Goal: Task Accomplishment & Management: Use online tool/utility

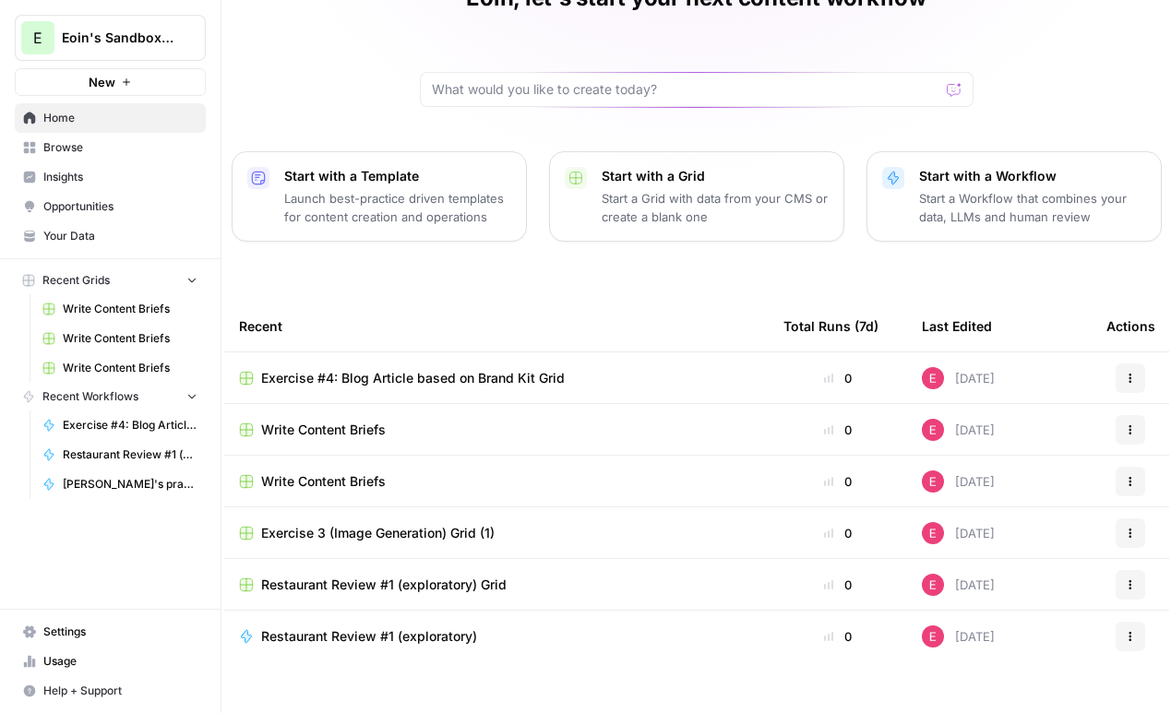
scroll to position [107, 0]
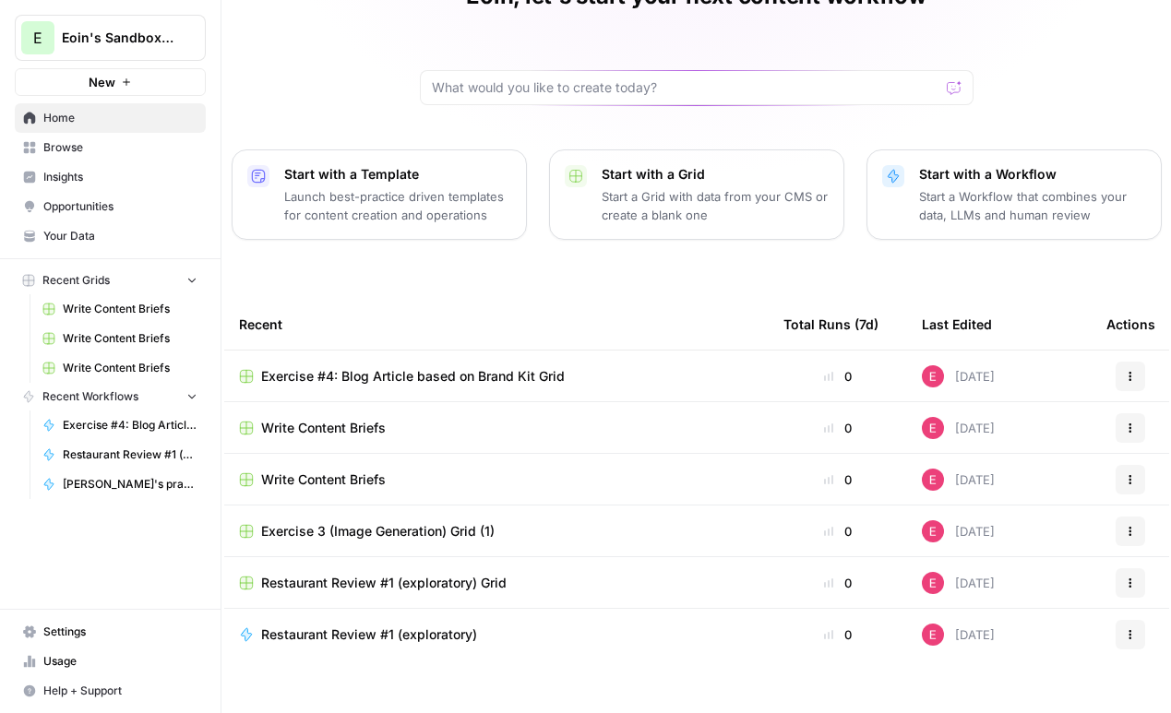
click at [125, 273] on button "Recent Grids" at bounding box center [110, 281] width 191 height 28
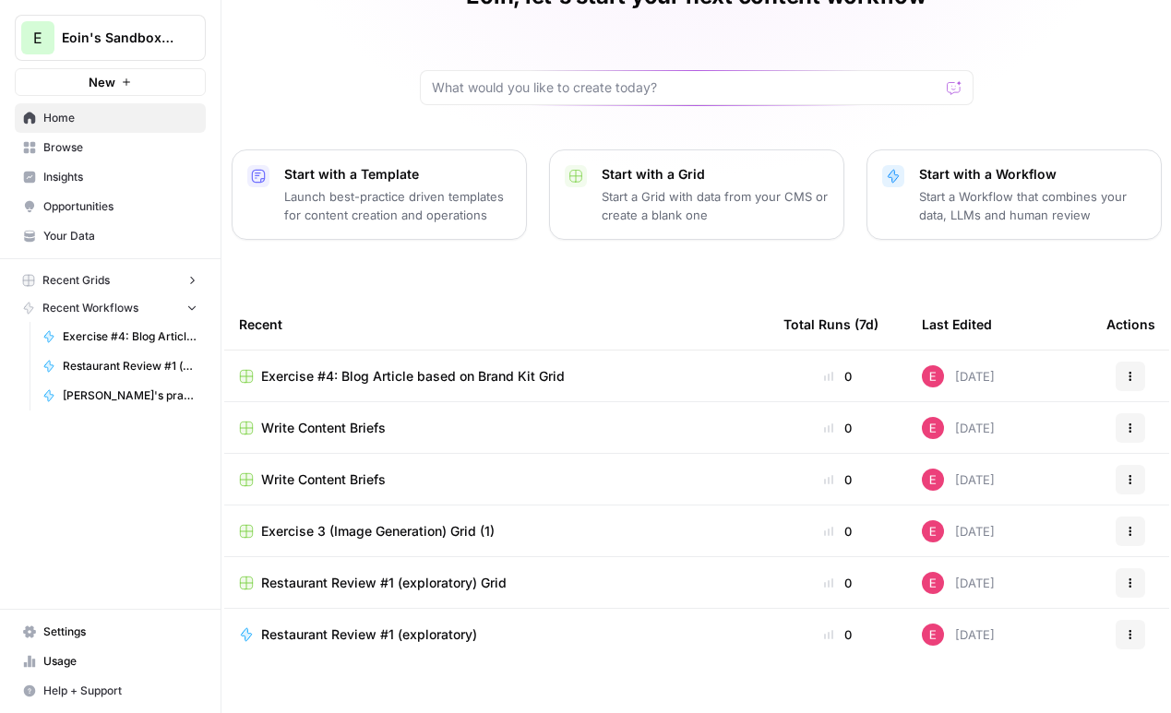
click at [125, 273] on button "Recent Grids" at bounding box center [110, 281] width 191 height 28
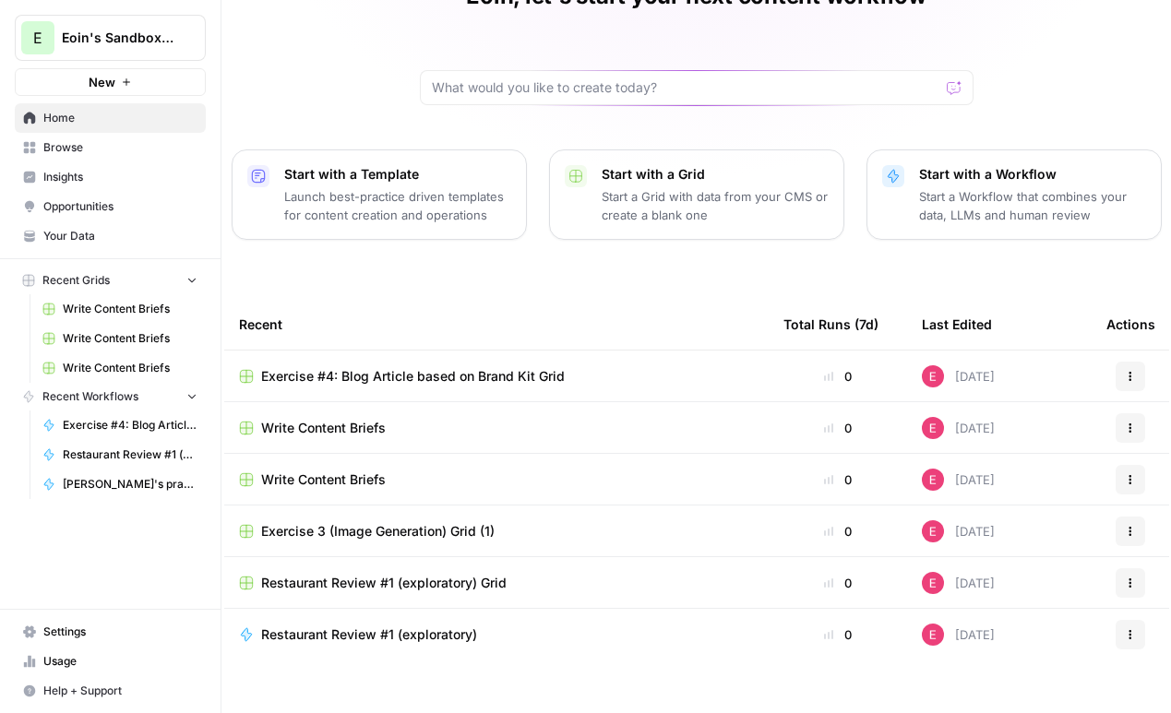
scroll to position [136, 0]
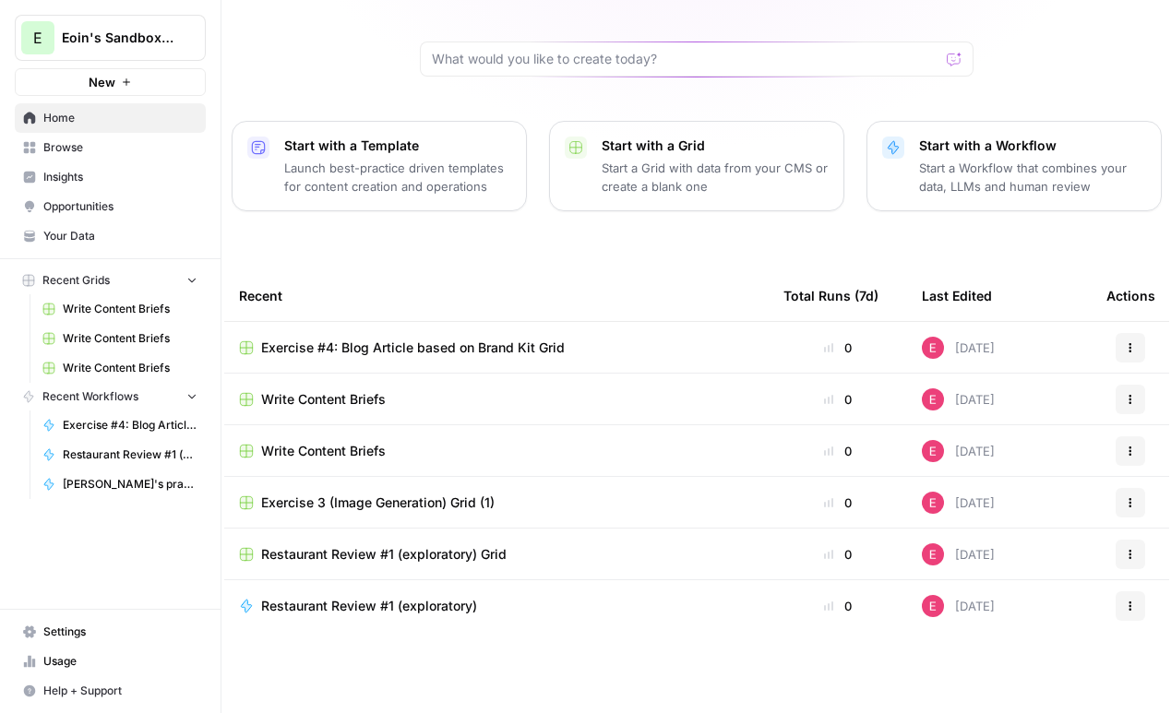
click at [456, 339] on span "Exercise #4: Blog Article based on Brand Kit Grid" at bounding box center [413, 348] width 304 height 18
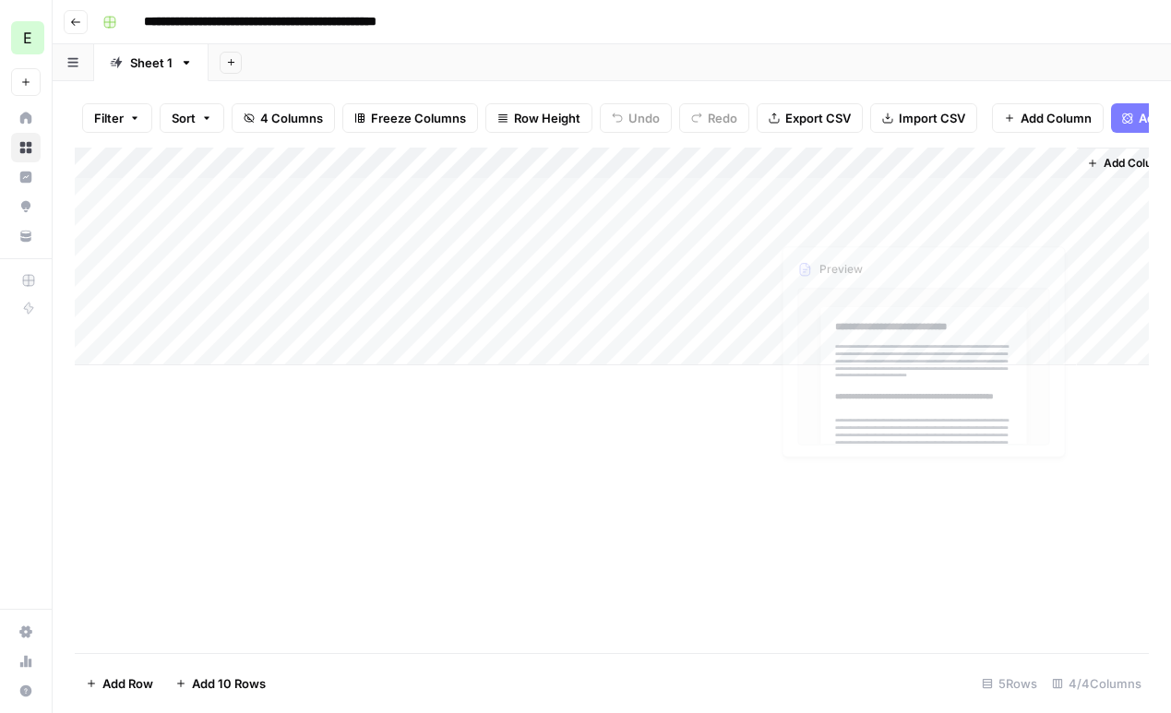
scroll to position [0, 30]
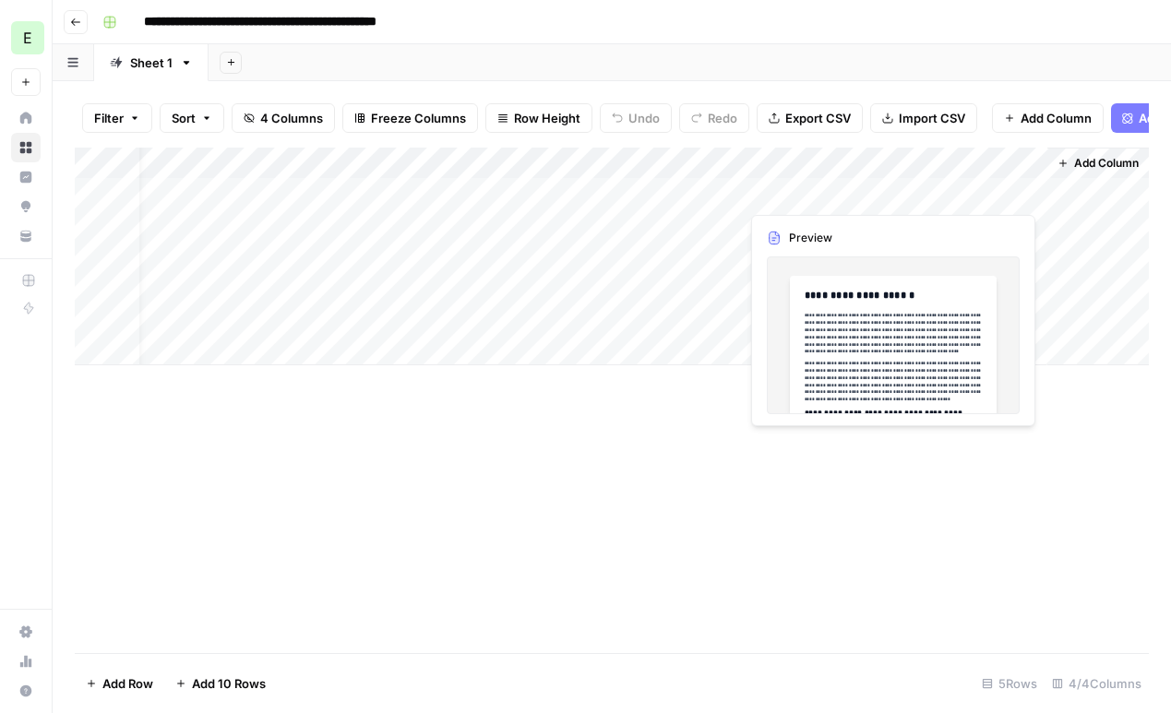
click at [963, 196] on div "Add Column" at bounding box center [612, 257] width 1074 height 218
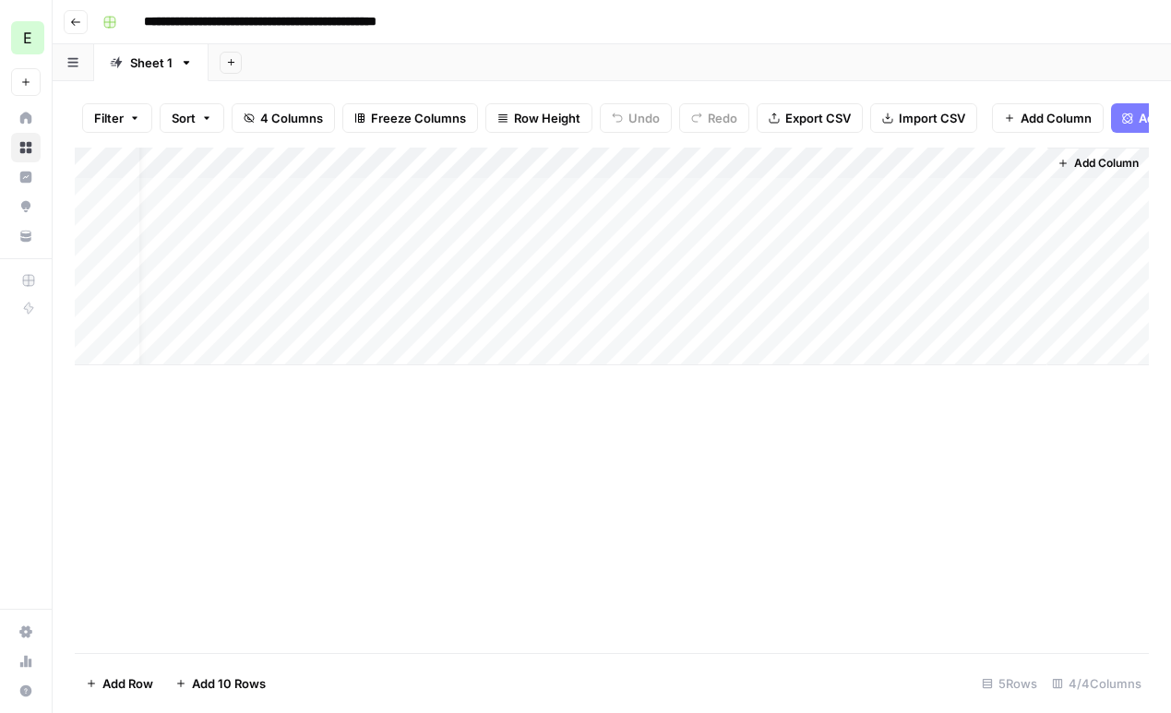
click at [843, 161] on div "Add Column" at bounding box center [612, 257] width 1074 height 218
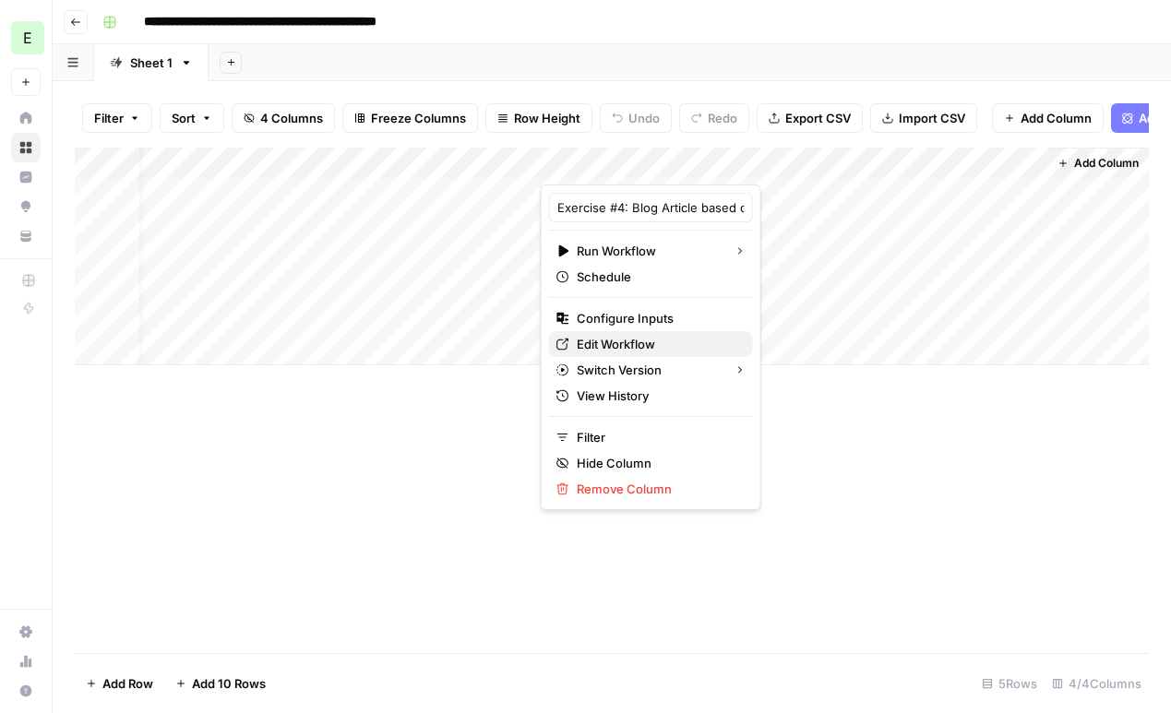
click at [636, 340] on span "Edit Workflow" at bounding box center [657, 344] width 161 height 18
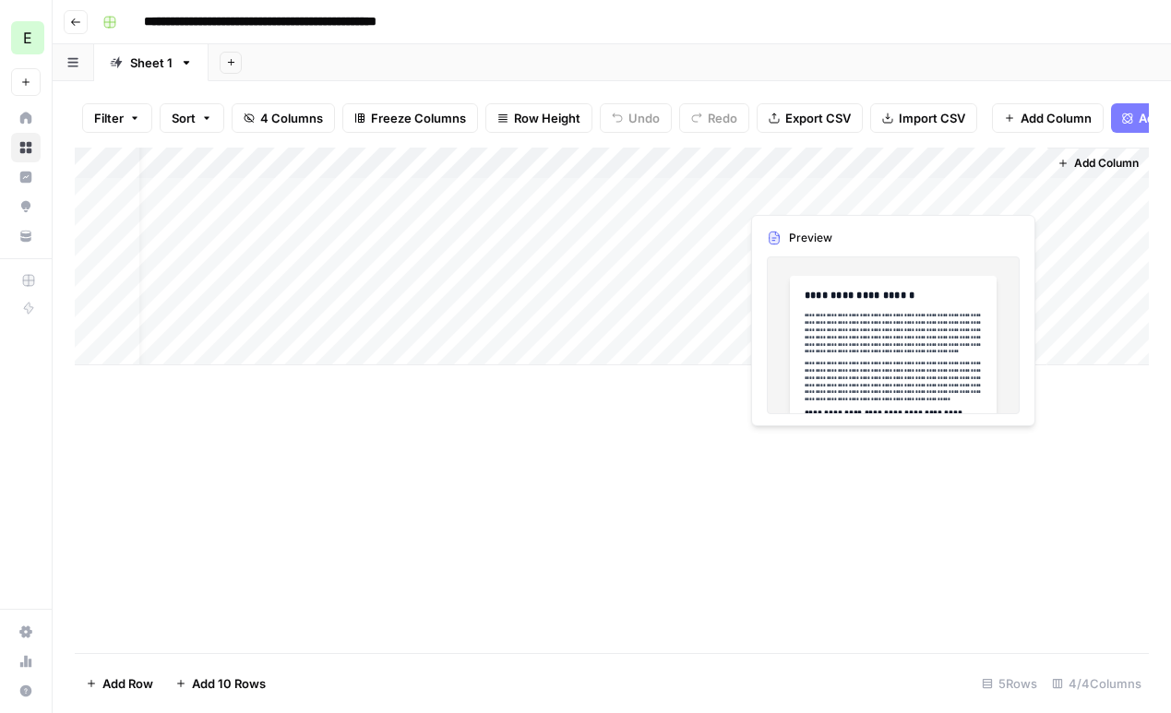
click at [930, 194] on div "Add Column" at bounding box center [612, 257] width 1074 height 218
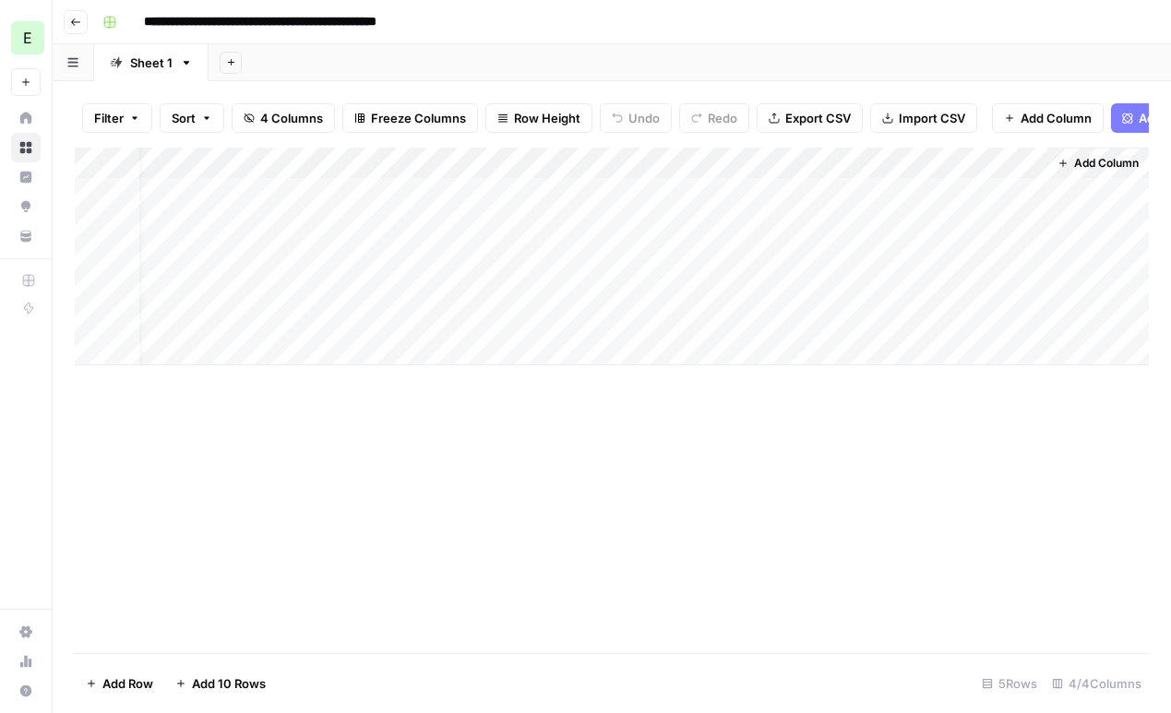
click at [866, 280] on div "Add Column" at bounding box center [612, 257] width 1074 height 218
click at [1012, 191] on div "Add Column" at bounding box center [612, 257] width 1074 height 218
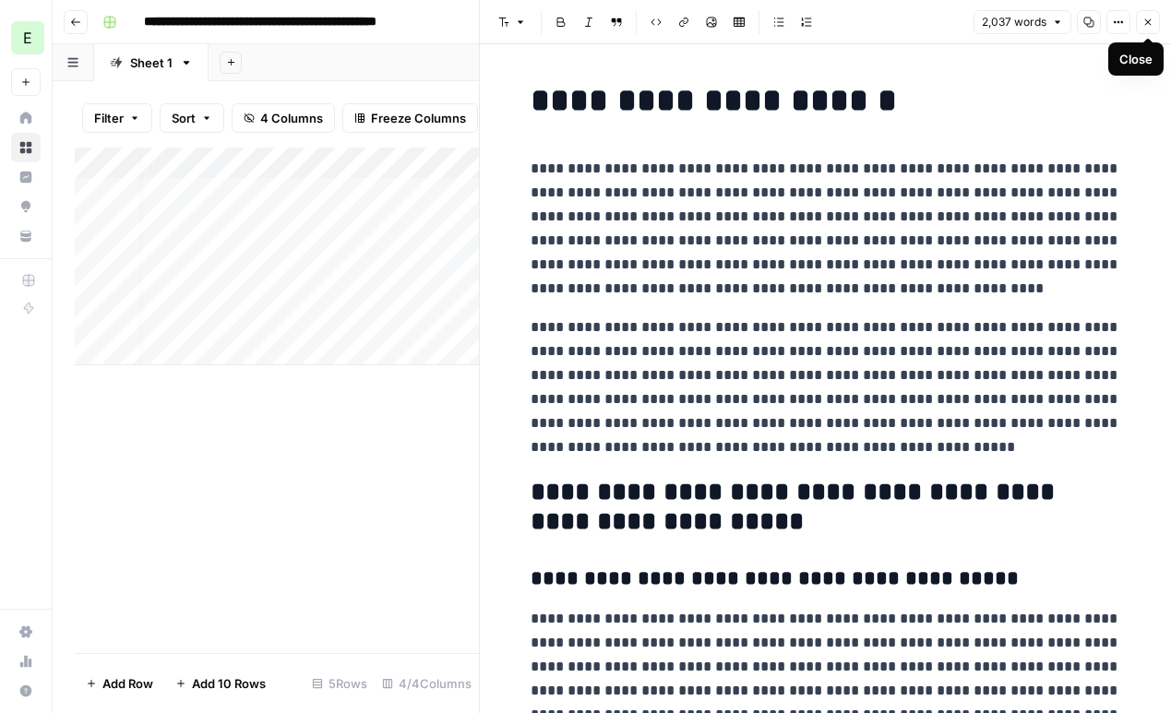
click at [1148, 30] on button "Close" at bounding box center [1148, 22] width 24 height 24
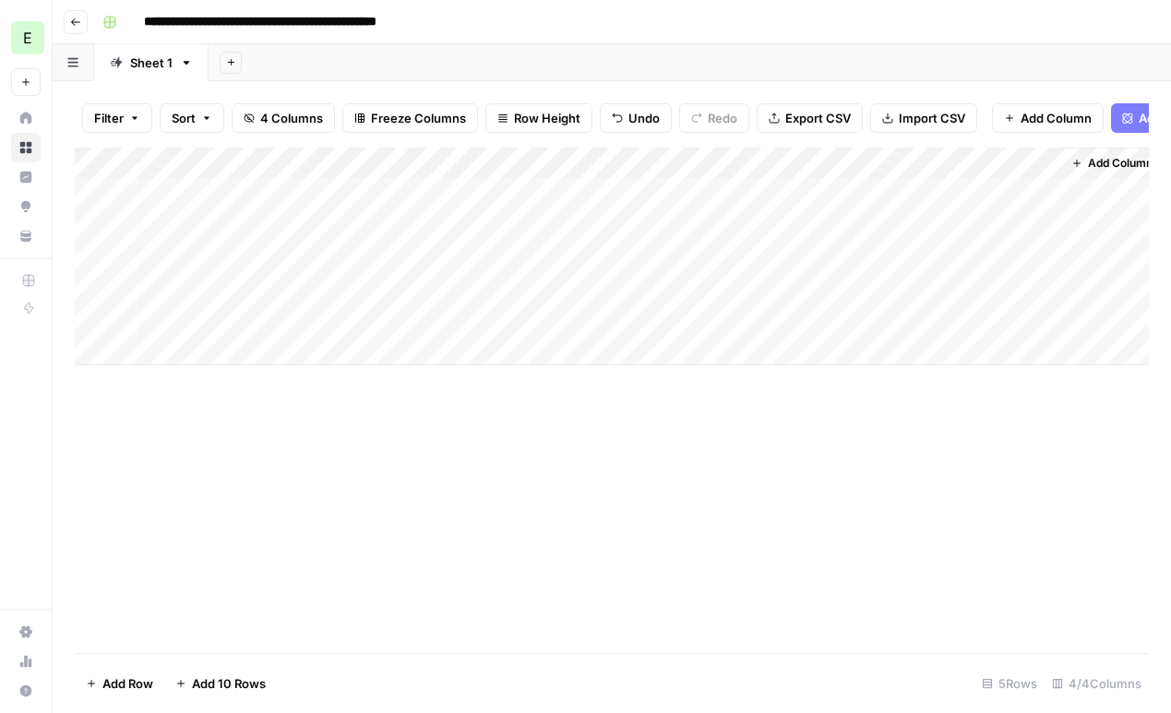
scroll to position [0, 8]
click at [889, 286] on div "Add Column" at bounding box center [612, 257] width 1074 height 218
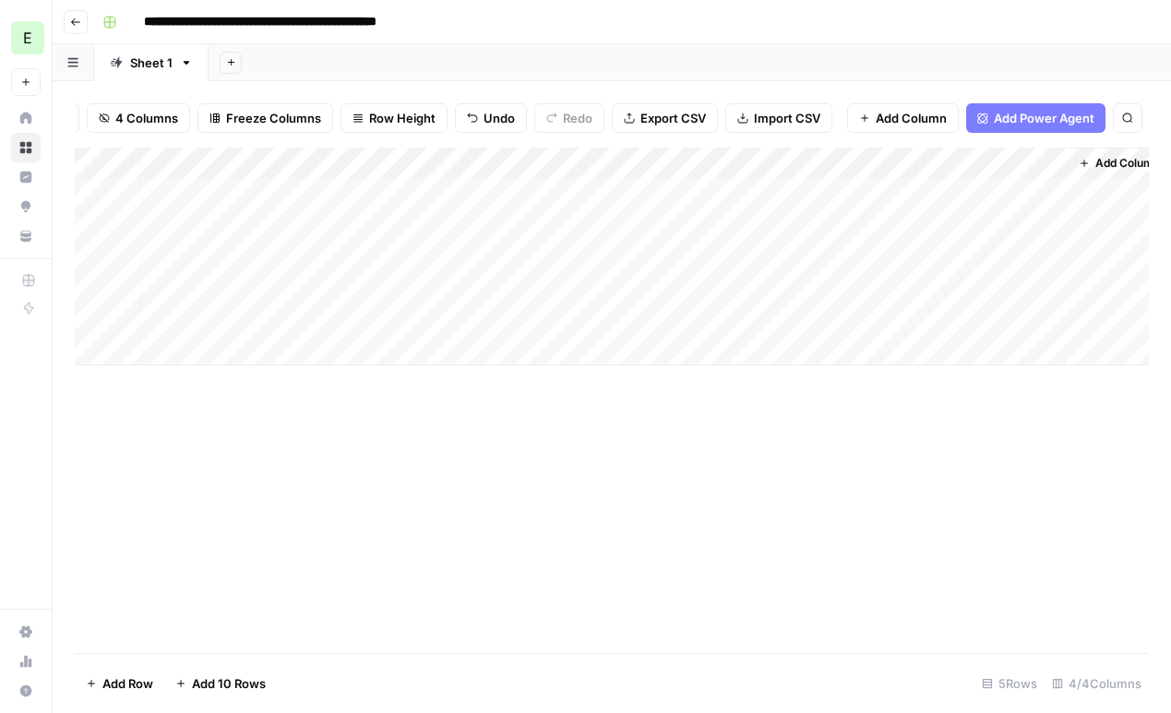
click at [72, 69] on button "button" at bounding box center [74, 62] width 42 height 36
click at [365, 77] on div "Add Sheet" at bounding box center [690, 62] width 962 height 37
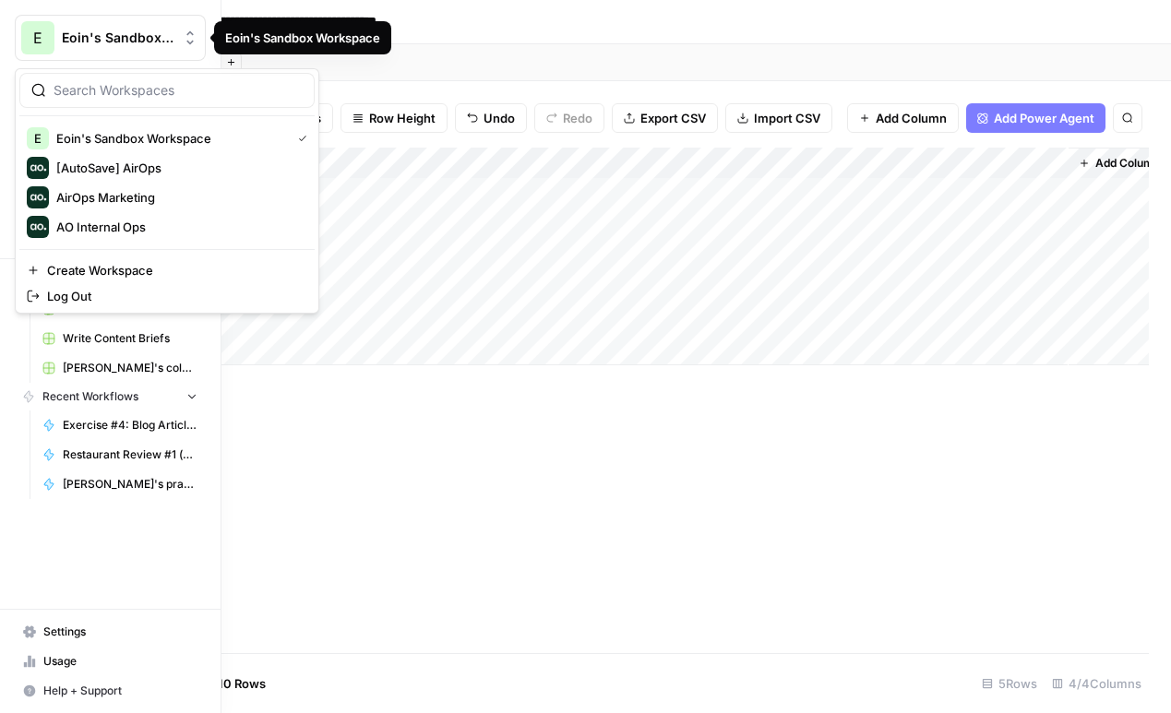
click at [110, 52] on button "E [PERSON_NAME]'s Sandbox Workspace" at bounding box center [110, 38] width 191 height 46
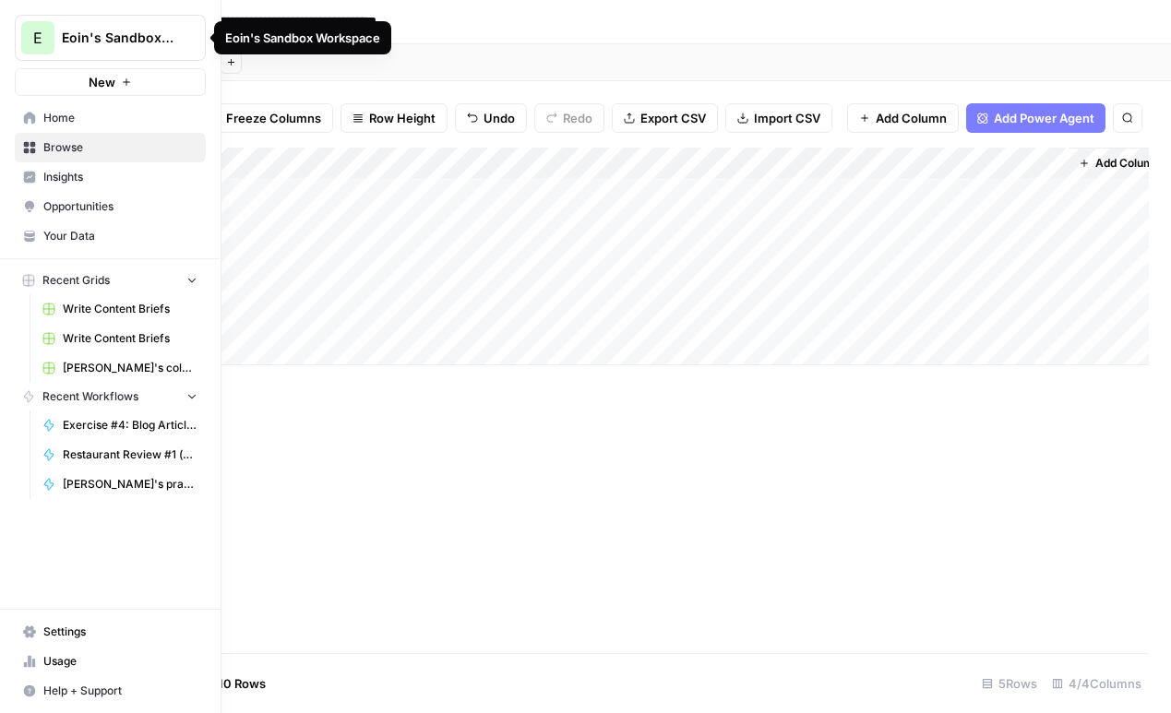
click at [96, 51] on button "E [PERSON_NAME]'s Sandbox Workspace" at bounding box center [110, 38] width 191 height 46
click at [89, 118] on span "Home" at bounding box center [120, 118] width 154 height 17
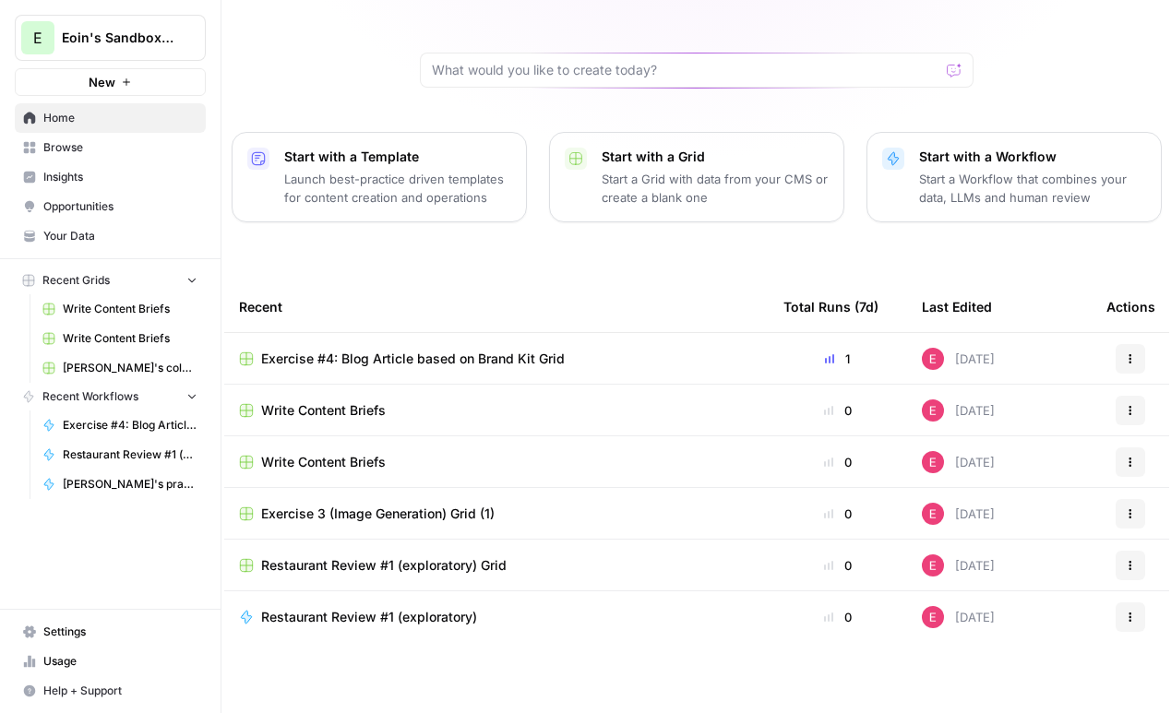
scroll to position [136, 0]
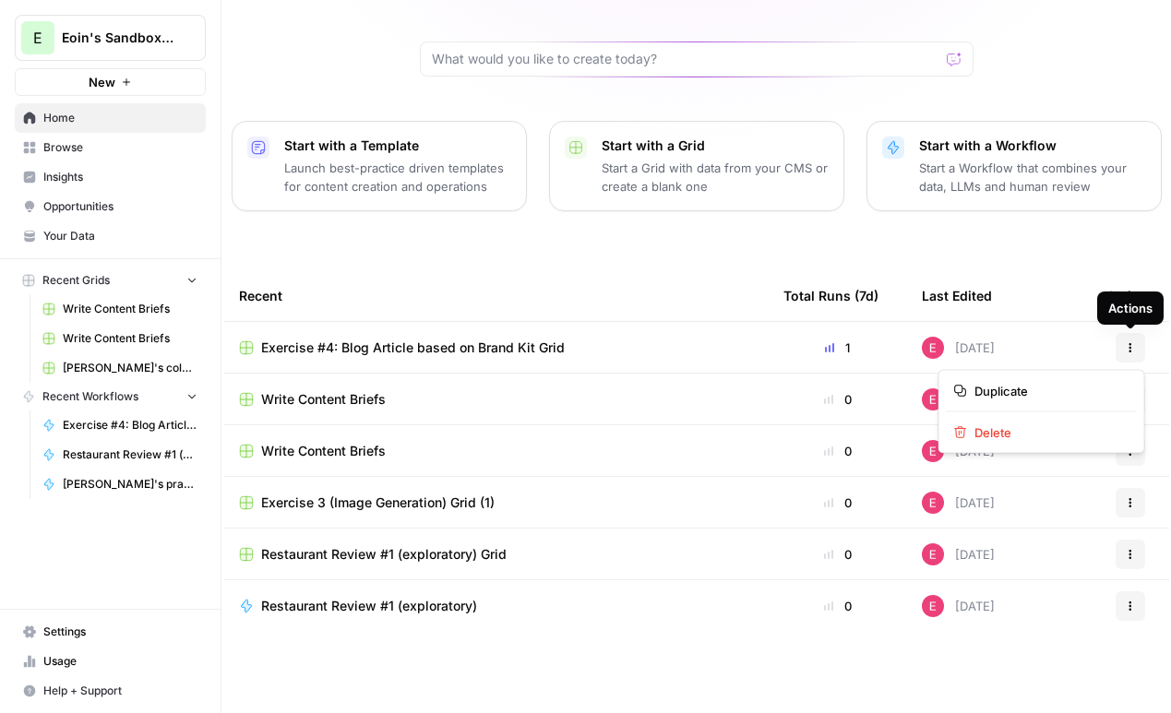
click at [1125, 351] on icon "button" at bounding box center [1130, 347] width 11 height 11
click at [1037, 282] on th "Last Edited" at bounding box center [999, 295] width 185 height 51
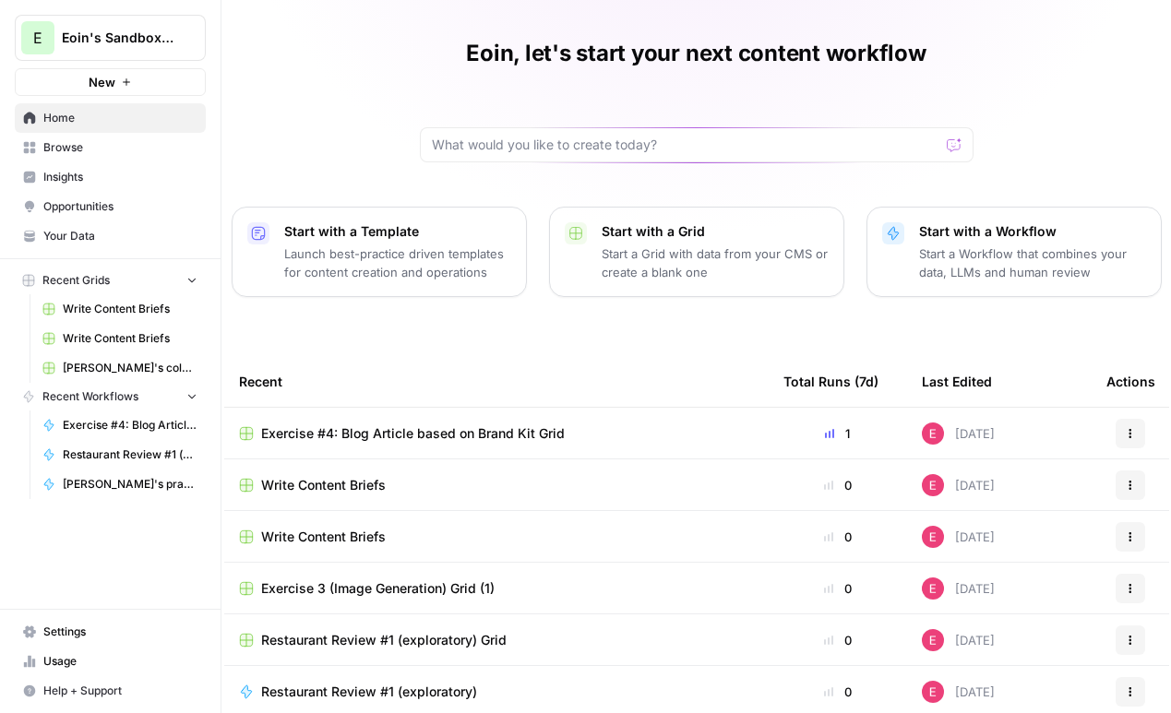
scroll to position [29, 0]
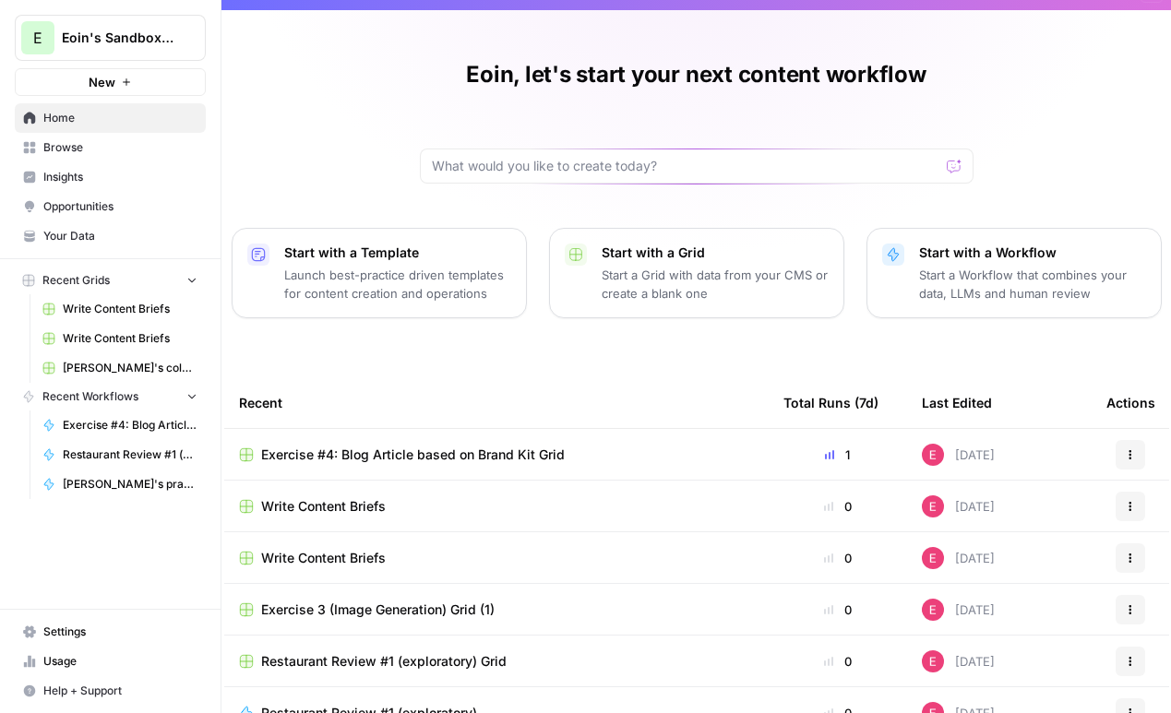
click at [77, 160] on link "Browse" at bounding box center [110, 148] width 191 height 30
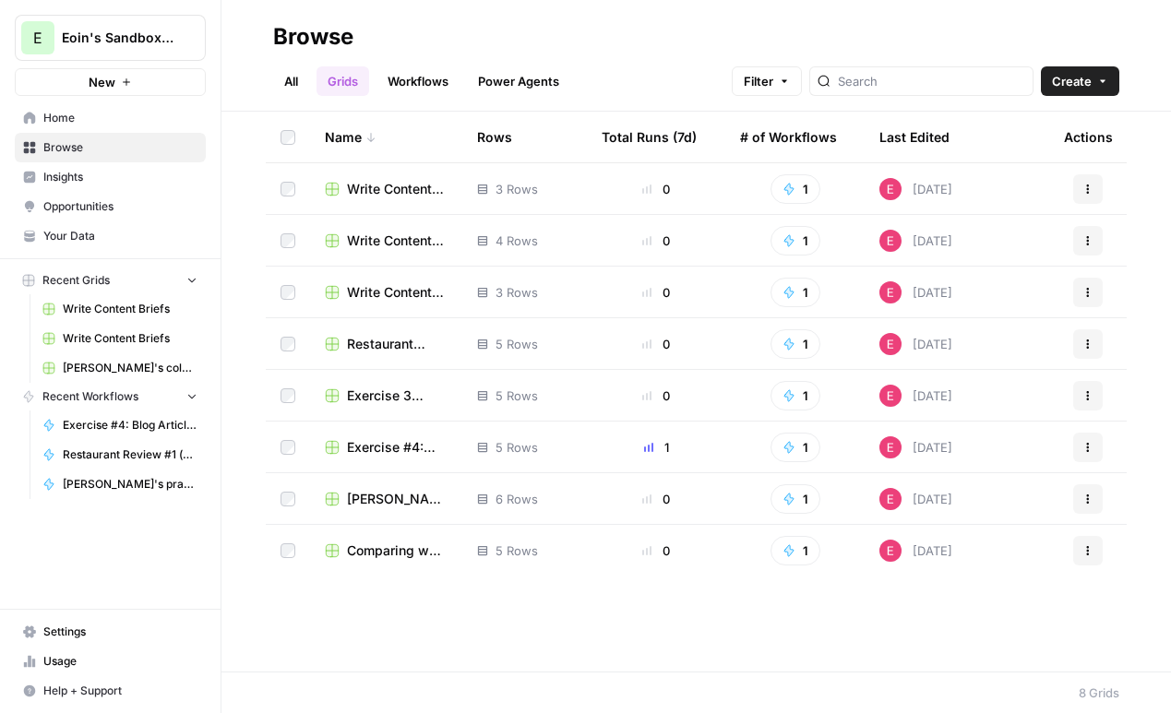
click at [421, 74] on link "Workflows" at bounding box center [417, 81] width 83 height 30
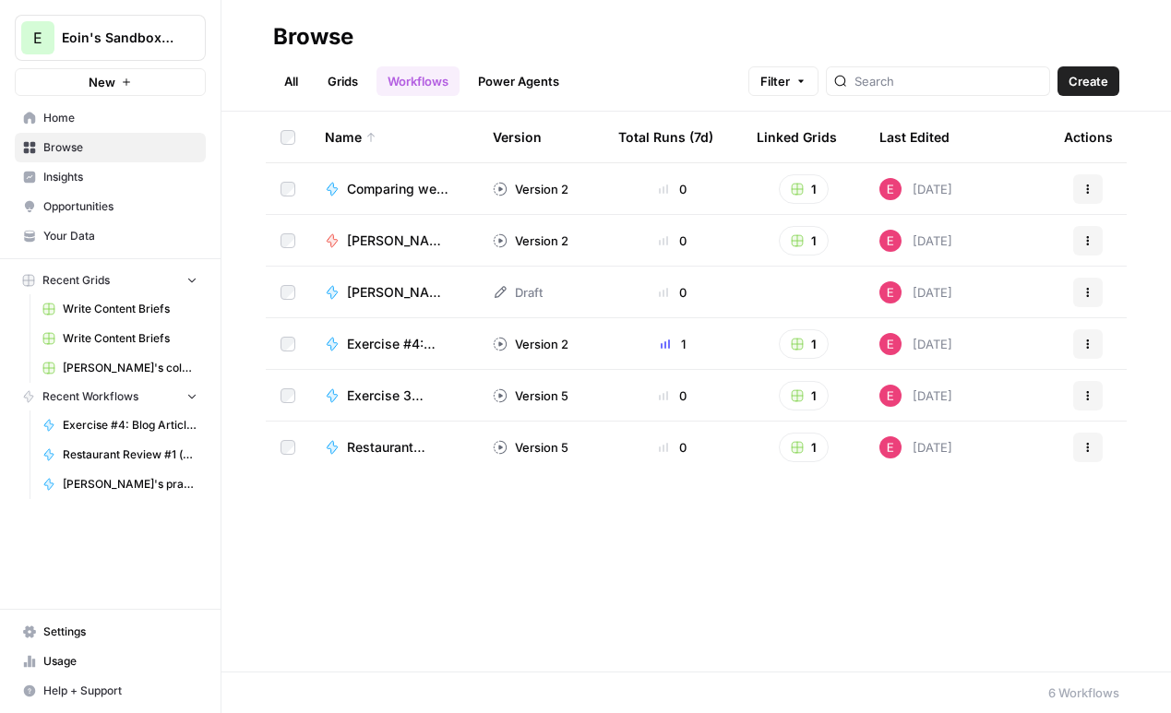
click at [374, 185] on span "Comparing web pages - Exercise #2" at bounding box center [397, 189] width 101 height 18
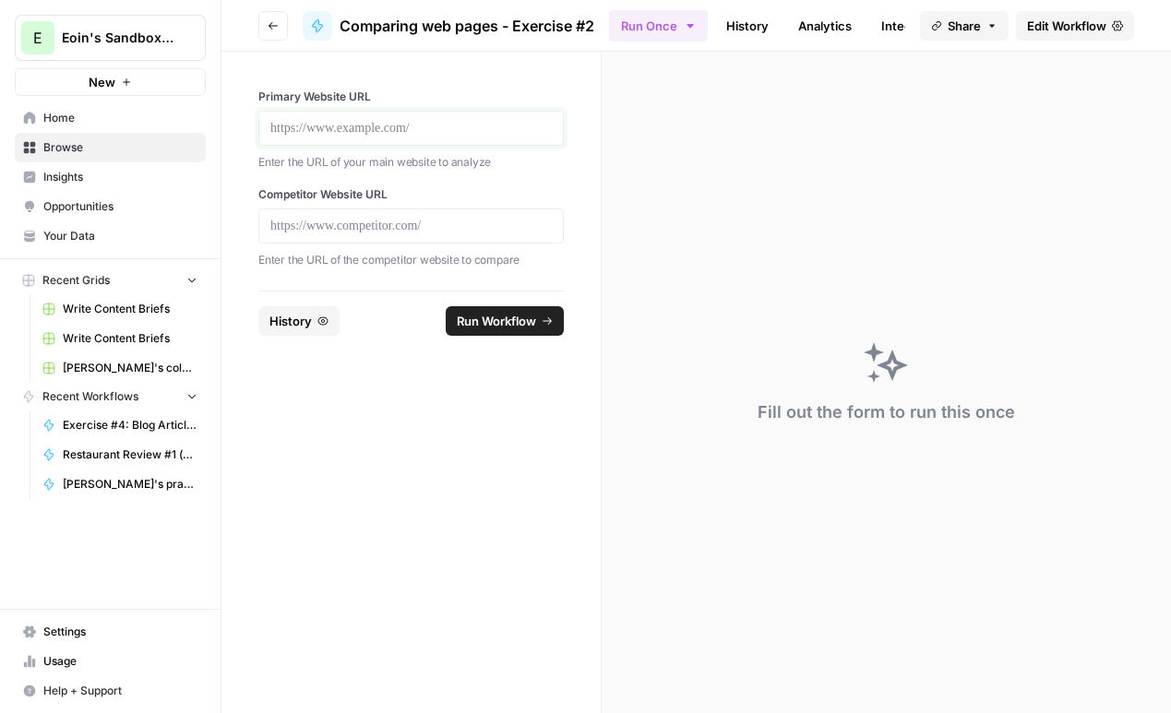
click at [473, 125] on p at bounding box center [410, 128] width 281 height 18
click at [400, 219] on p at bounding box center [410, 226] width 281 height 18
click at [481, 320] on span "Run Workflow" at bounding box center [496, 321] width 79 height 18
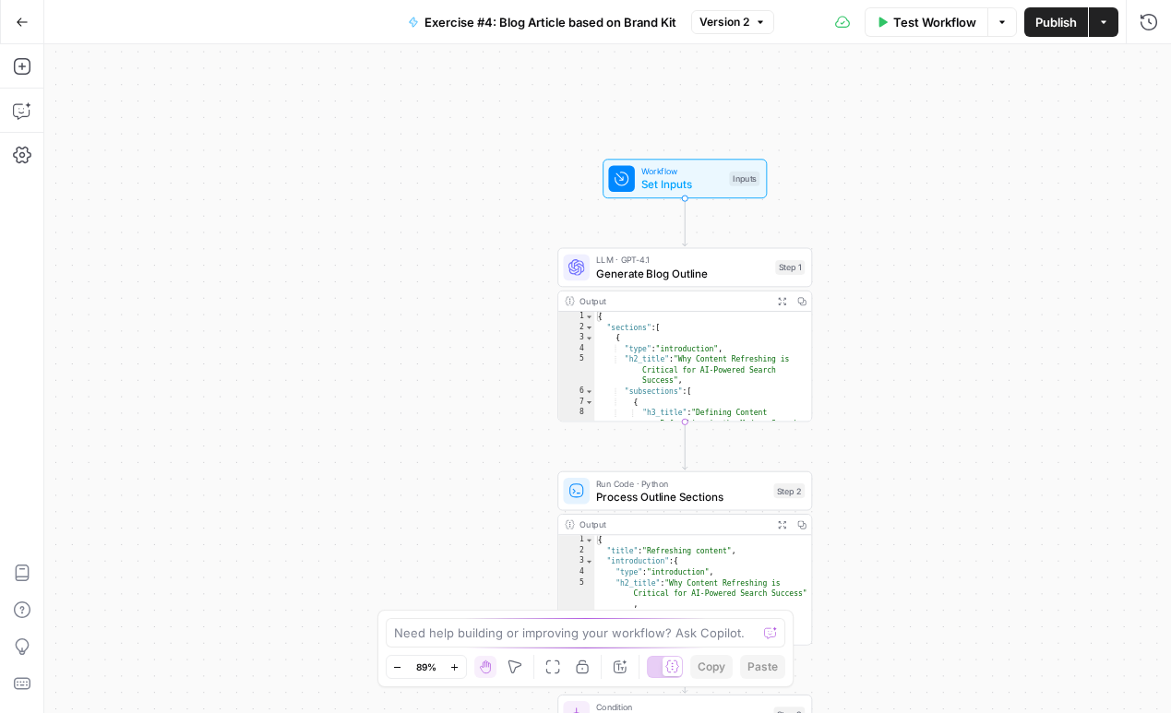
drag, startPoint x: 476, startPoint y: 379, endPoint x: 406, endPoint y: 233, distance: 162.6
click at [406, 233] on div "true false true false true false Workflow Set Inputs Inputs LLM · GPT-4.1 Gener…" at bounding box center [607, 378] width 1127 height 669
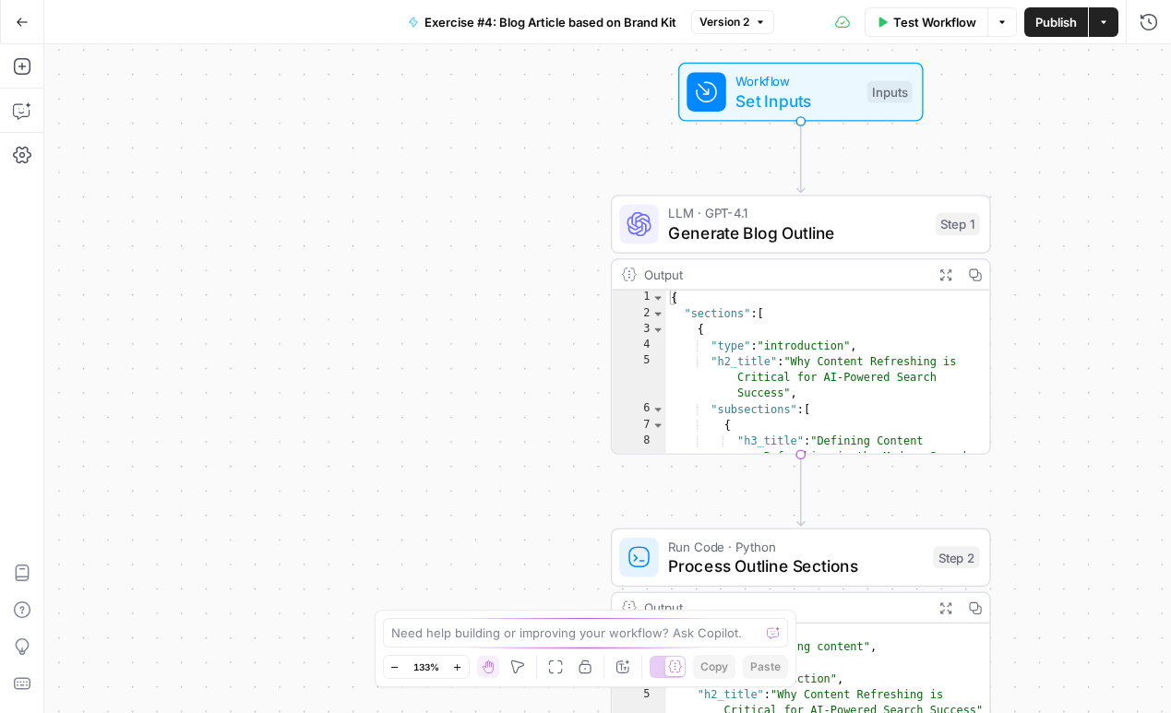
drag, startPoint x: 511, startPoint y: 412, endPoint x: 340, endPoint y: 369, distance: 176.8
click at [340, 369] on div "true false true false true false Workflow Set Inputs Inputs LLM · GPT-4.1 Gener…" at bounding box center [607, 378] width 1127 height 669
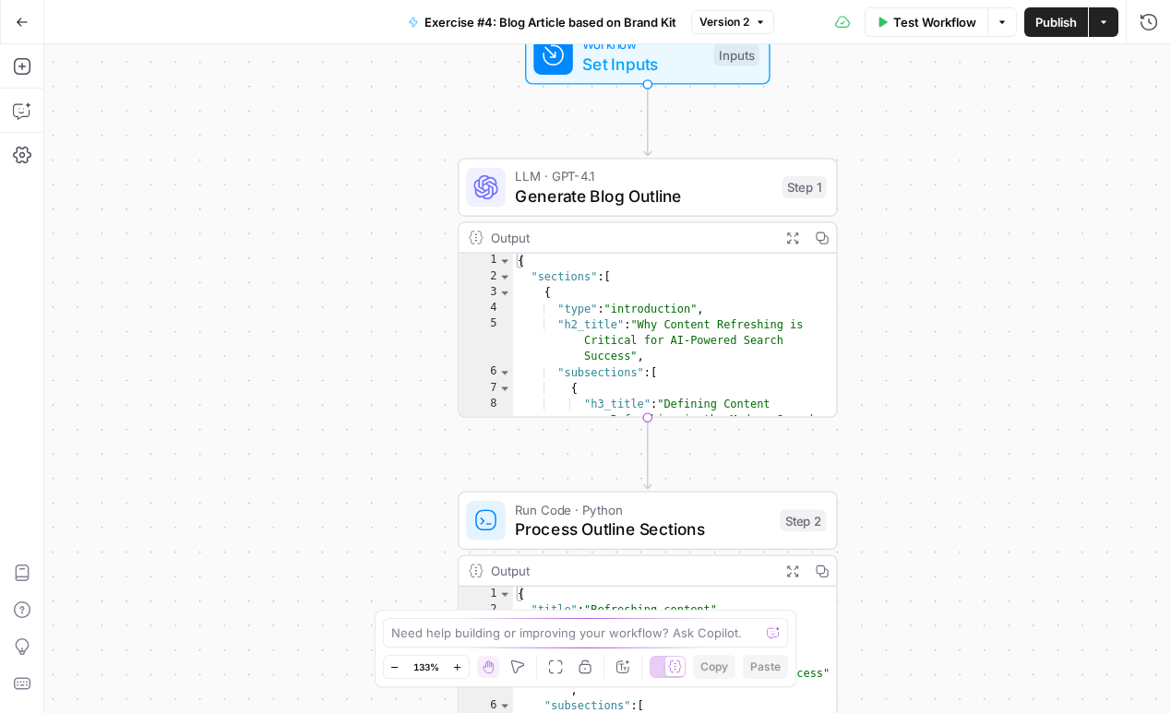
click at [602, 79] on div "Workflow Set Inputs Inputs Test Step" at bounding box center [647, 55] width 245 height 59
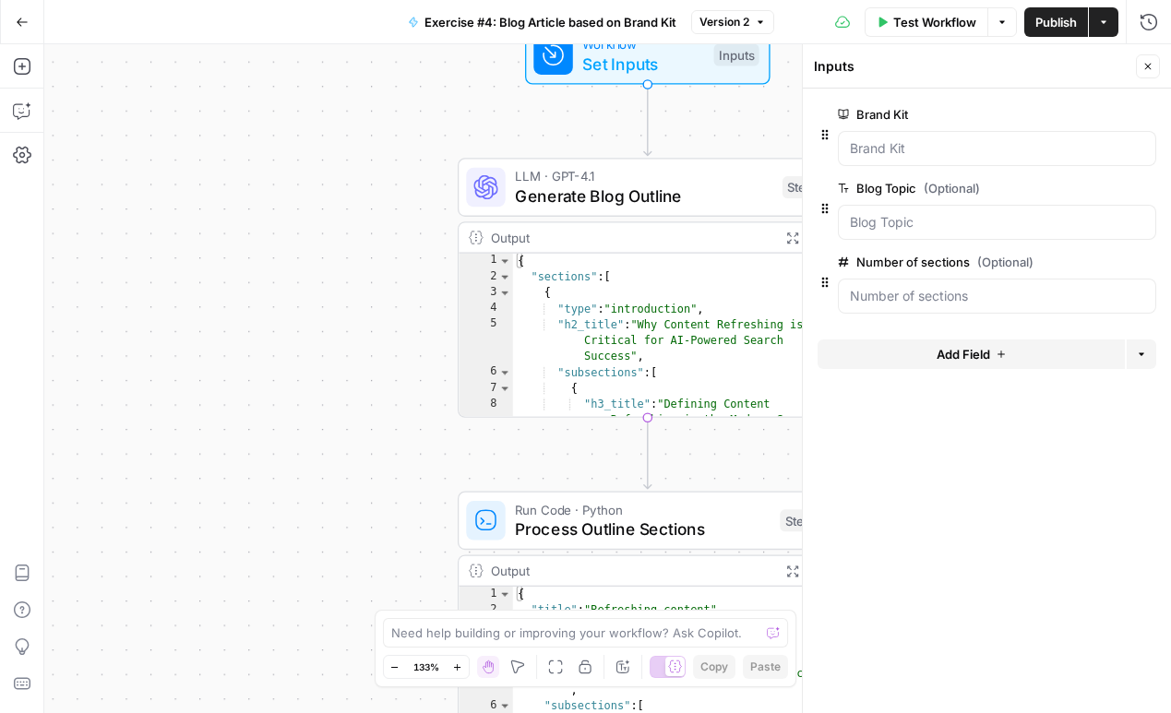
click at [435, 103] on div "true true true false false false Workflow Set Inputs Inputs LLM · GPT-4.1 Gener…" at bounding box center [607, 378] width 1127 height 669
click at [1145, 61] on icon "button" at bounding box center [1147, 66] width 11 height 11
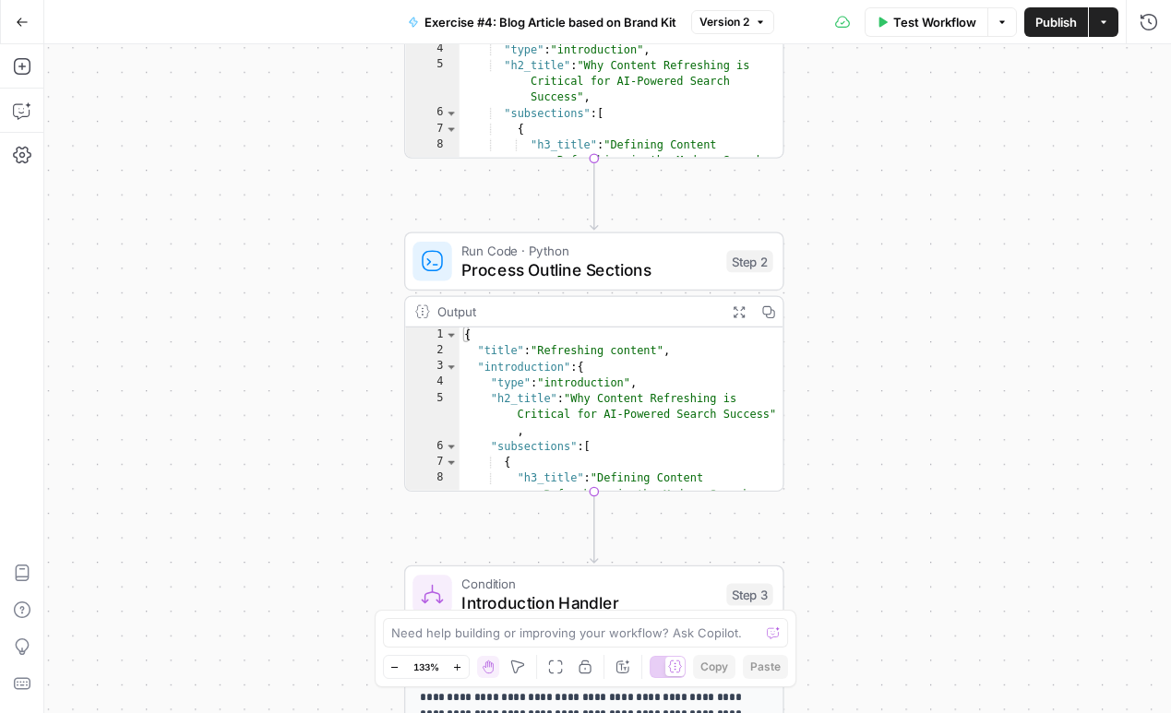
drag, startPoint x: 362, startPoint y: 364, endPoint x: 308, endPoint y: 105, distance: 264.7
click at [308, 105] on div "true true true false false false Workflow Set Inputs Inputs LLM · GPT-4.1 Gener…" at bounding box center [607, 378] width 1127 height 669
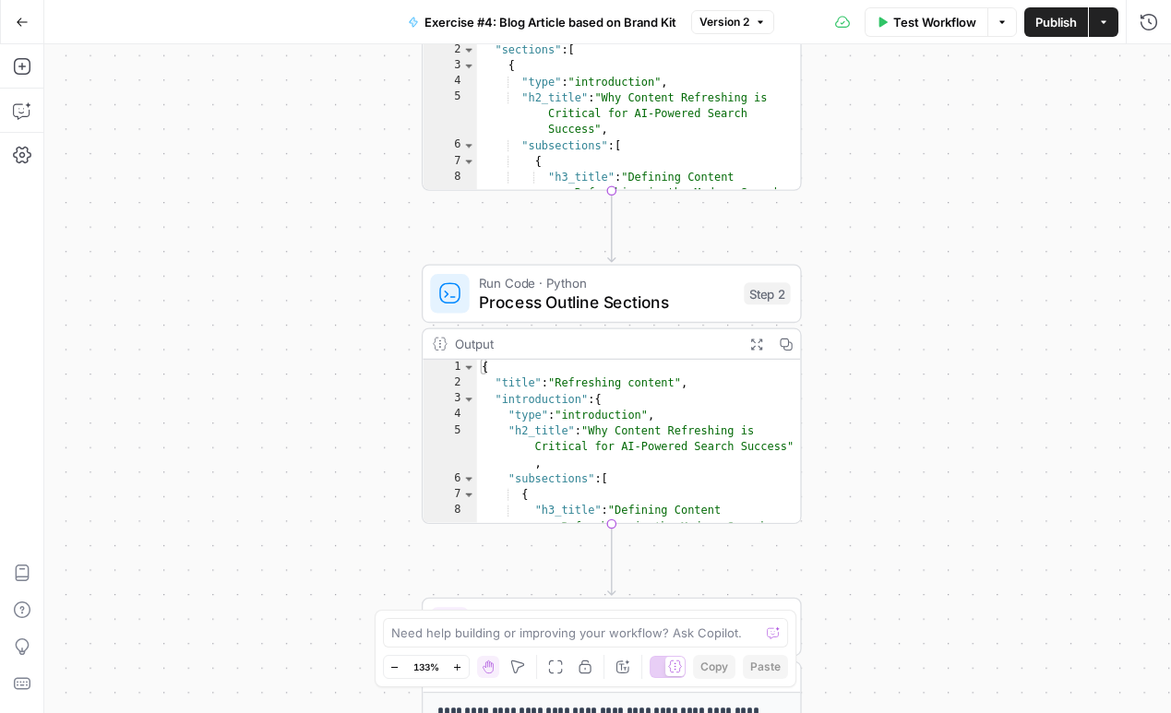
drag, startPoint x: 342, startPoint y: 281, endPoint x: 360, endPoint y: 314, distance: 36.7
click at [360, 314] on div "true true true false false false Workflow Set Inputs Inputs LLM · GPT-4.1 Gener…" at bounding box center [607, 378] width 1127 height 669
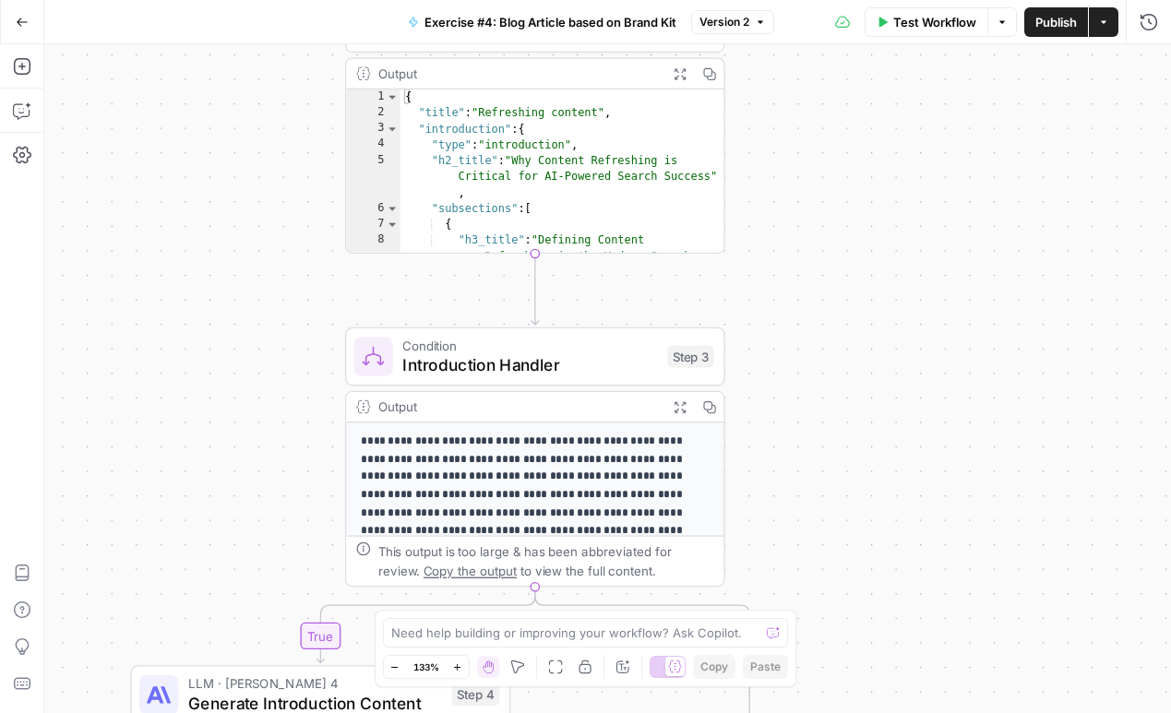
drag, startPoint x: 360, startPoint y: 314, endPoint x: 279, endPoint y: 21, distance: 303.5
click at [279, 21] on div "Go Back Exercise #4: Blog Article based on Brand Kit Version 2 Test Workflow Op…" at bounding box center [585, 356] width 1171 height 713
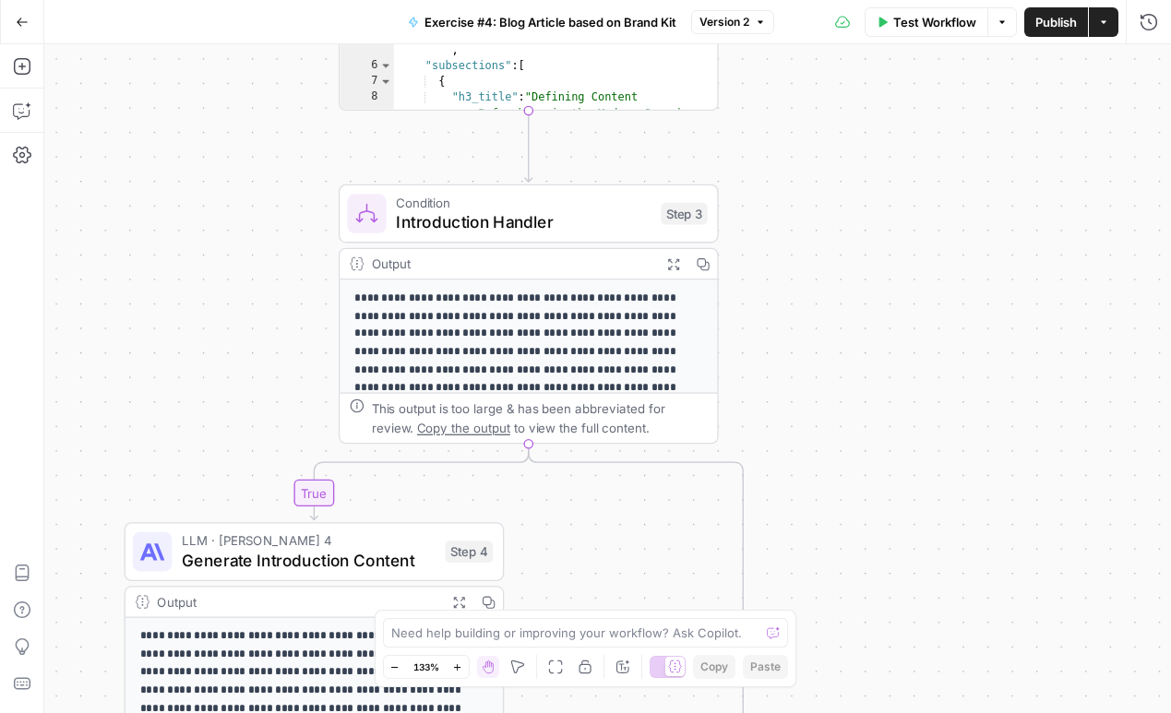
drag, startPoint x: 244, startPoint y: 458, endPoint x: 242, endPoint y: 336, distance: 121.8
click at [242, 336] on div "true true true false false false Workflow Set Inputs Inputs LLM · GPT-4.1 Gener…" at bounding box center [607, 378] width 1127 height 669
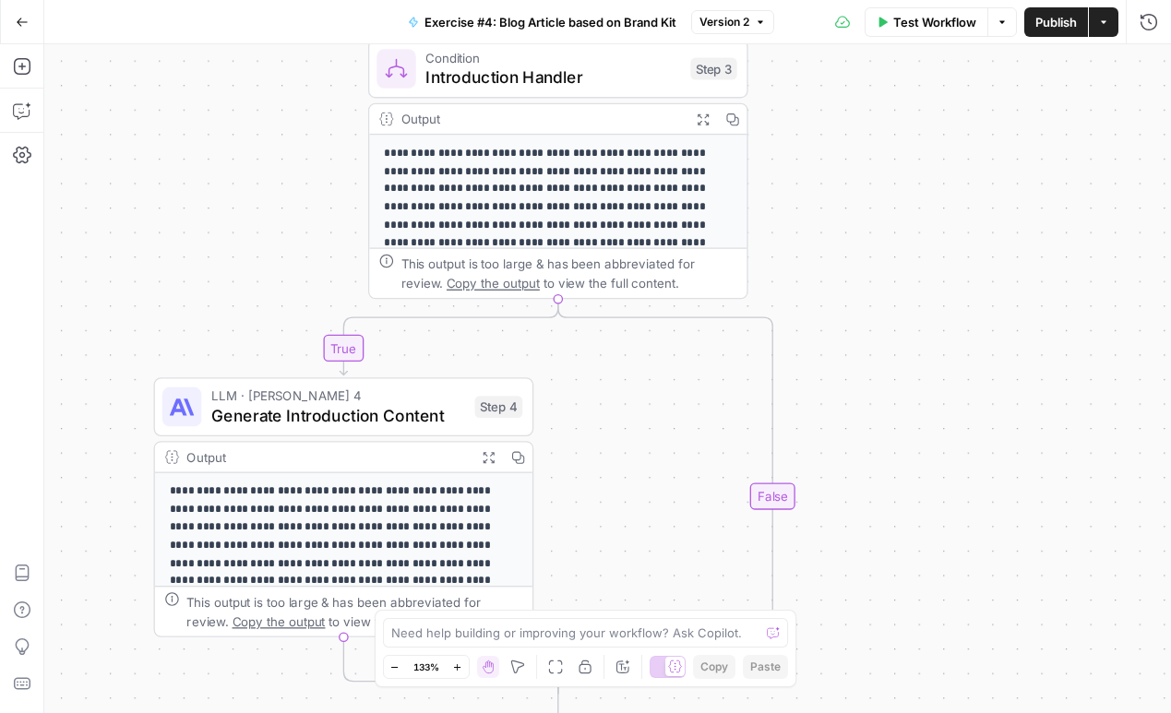
drag, startPoint x: 242, startPoint y: 336, endPoint x: 271, endPoint y: 194, distance: 145.1
click at [271, 192] on div "true true true false false false Workflow Set Inputs Inputs LLM · GPT-4.1 Gener…" at bounding box center [607, 378] width 1127 height 669
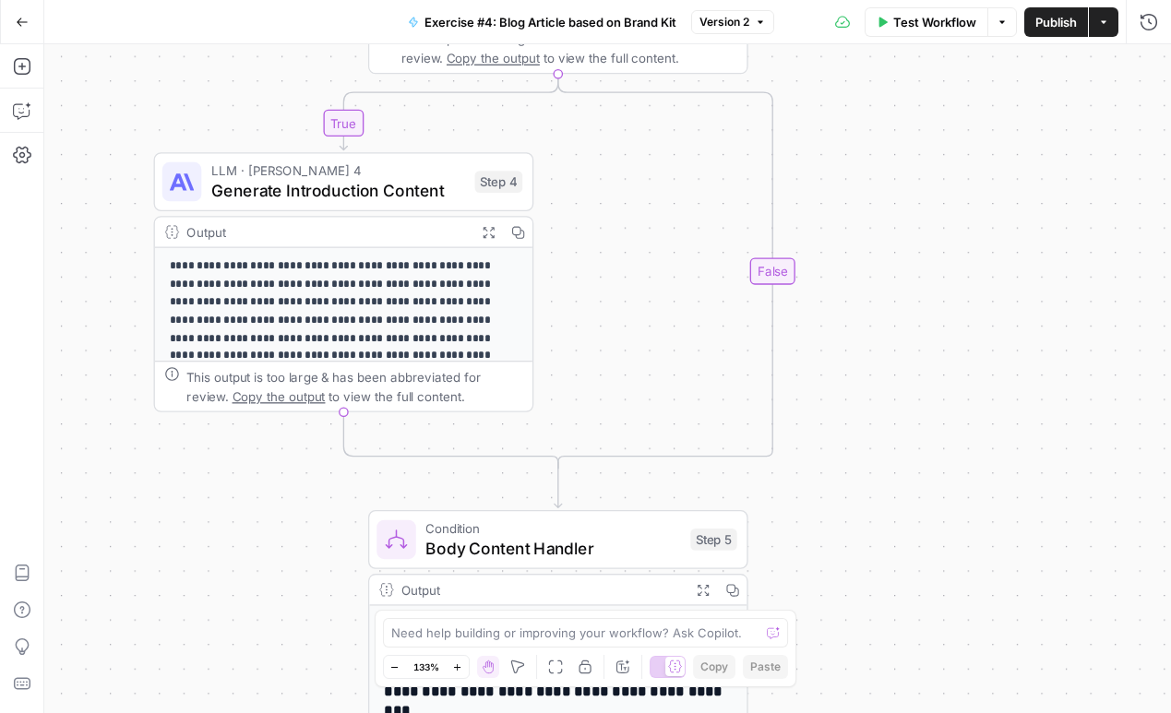
drag, startPoint x: 281, startPoint y: 219, endPoint x: 283, endPoint y: -12, distance: 230.7
click at [283, 0] on html "E Eoin's Sandbox Workspace New Home Browse Insights Opportunities Your Data Rec…" at bounding box center [585, 356] width 1171 height 713
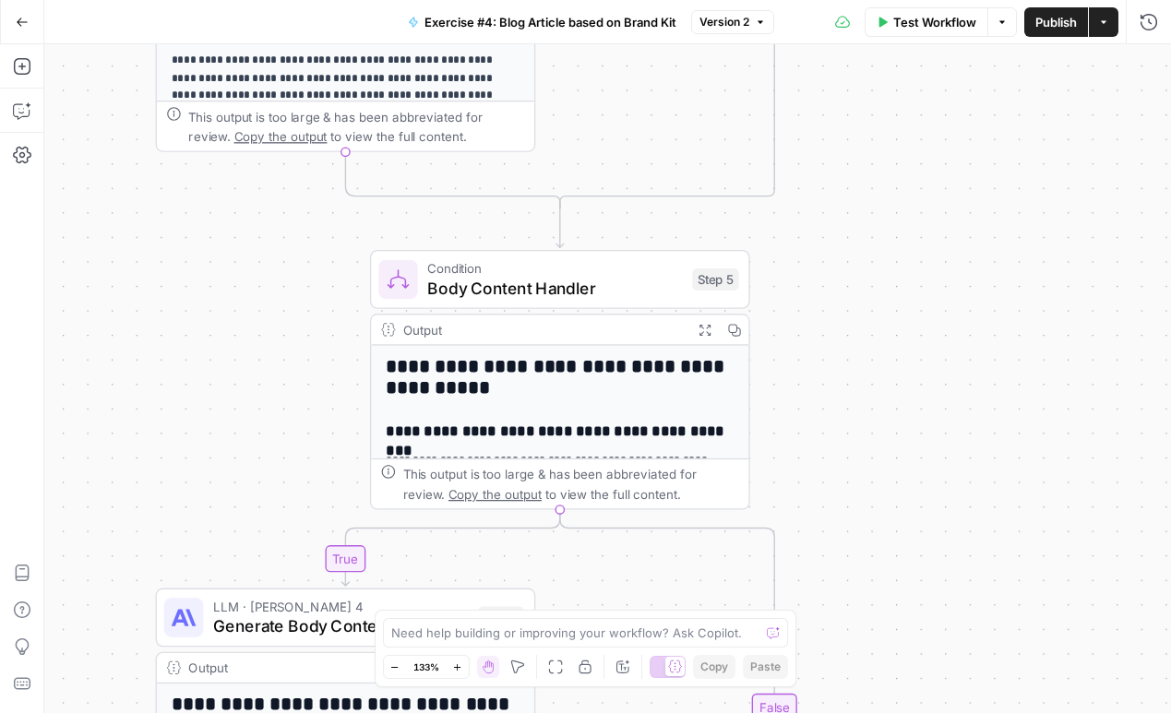
drag, startPoint x: 277, startPoint y: 480, endPoint x: 277, endPoint y: 212, distance: 267.6
click at [277, 212] on div "true true true false false false Workflow Set Inputs Inputs LLM · GPT-4.1 Gener…" at bounding box center [607, 378] width 1127 height 669
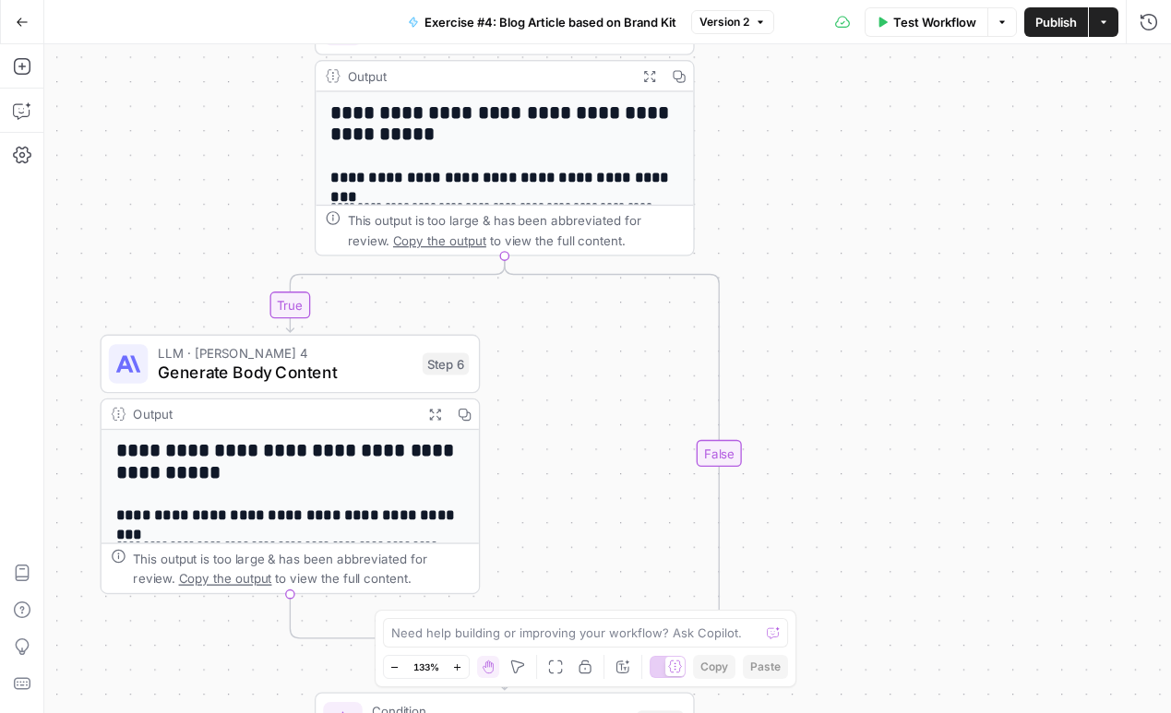
drag, startPoint x: 268, startPoint y: 355, endPoint x: 213, endPoint y: 120, distance: 241.7
click at [213, 119] on div "true true true false false false Workflow Set Inputs Inputs LLM · GPT-4.1 Gener…" at bounding box center [607, 378] width 1127 height 669
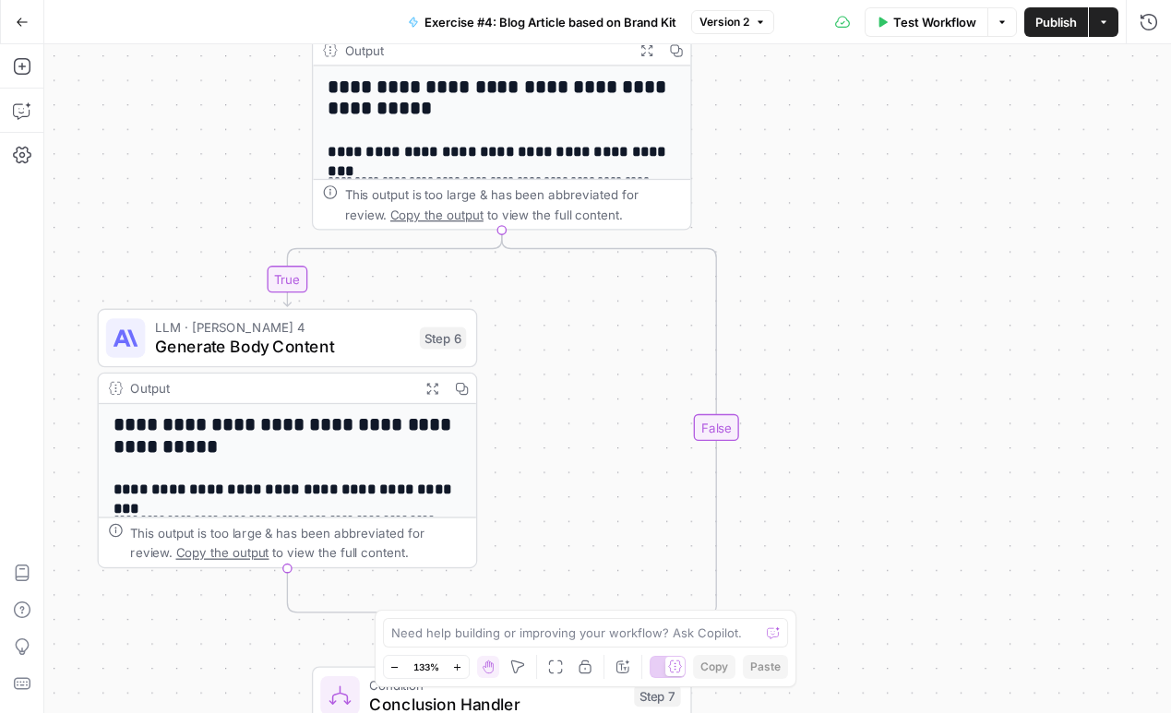
drag, startPoint x: 213, startPoint y: 120, endPoint x: 210, endPoint y: 95, distance: 25.1
click at [210, 95] on div "true true true false false false Workflow Set Inputs Inputs LLM · GPT-4.1 Gener…" at bounding box center [607, 378] width 1127 height 669
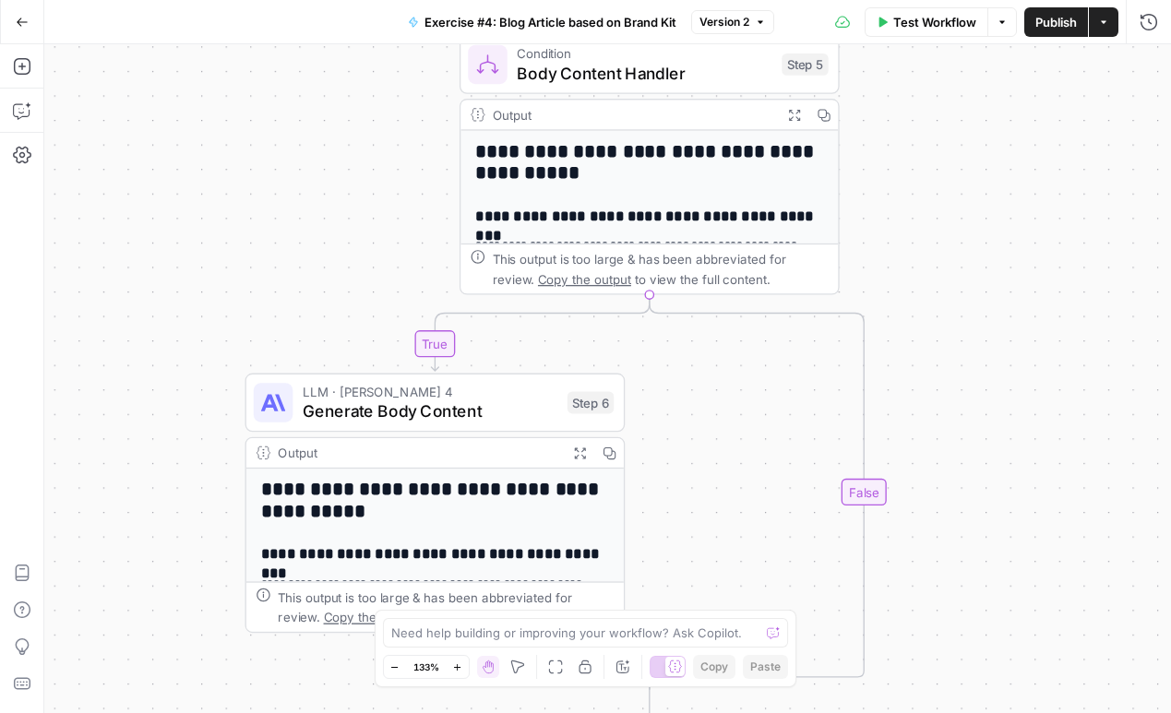
drag, startPoint x: 222, startPoint y: 115, endPoint x: 370, endPoint y: 175, distance: 159.3
click at [370, 175] on div "true true true false false false Workflow Set Inputs Inputs LLM · GPT-4.1 Gener…" at bounding box center [607, 378] width 1127 height 669
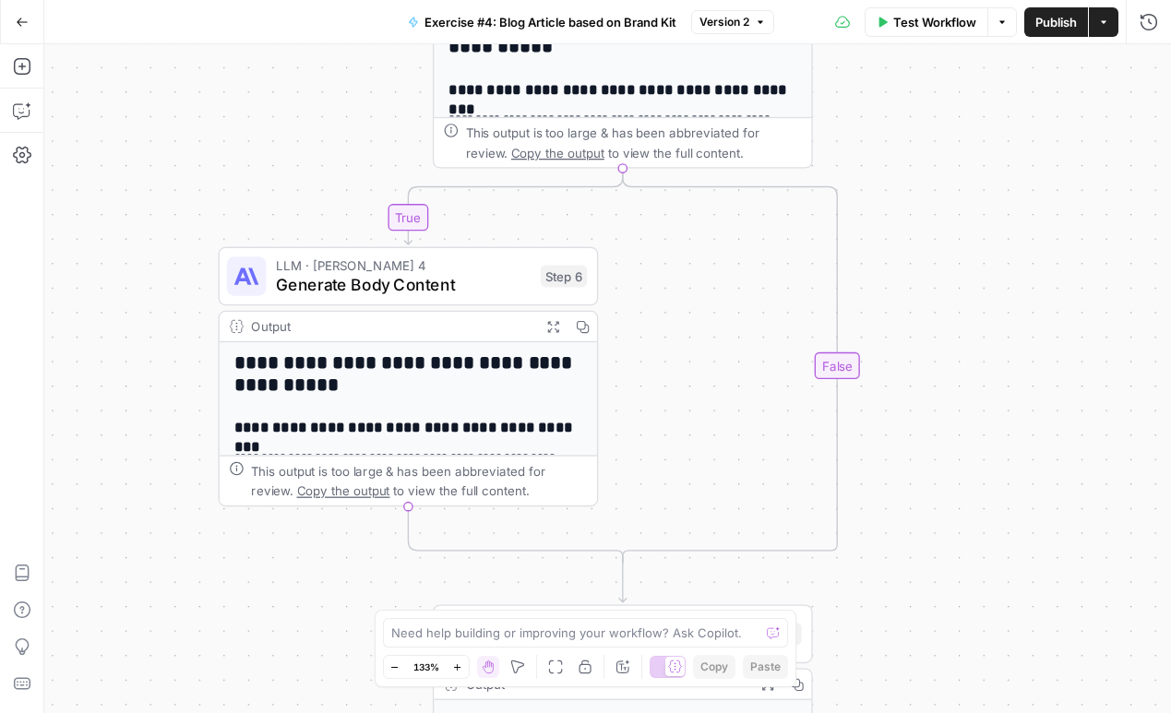
drag, startPoint x: 339, startPoint y: 245, endPoint x: 312, endPoint y: 119, distance: 129.2
click at [312, 119] on div "true true true false false false Workflow Set Inputs Inputs LLM · GPT-4.1 Gener…" at bounding box center [607, 378] width 1127 height 669
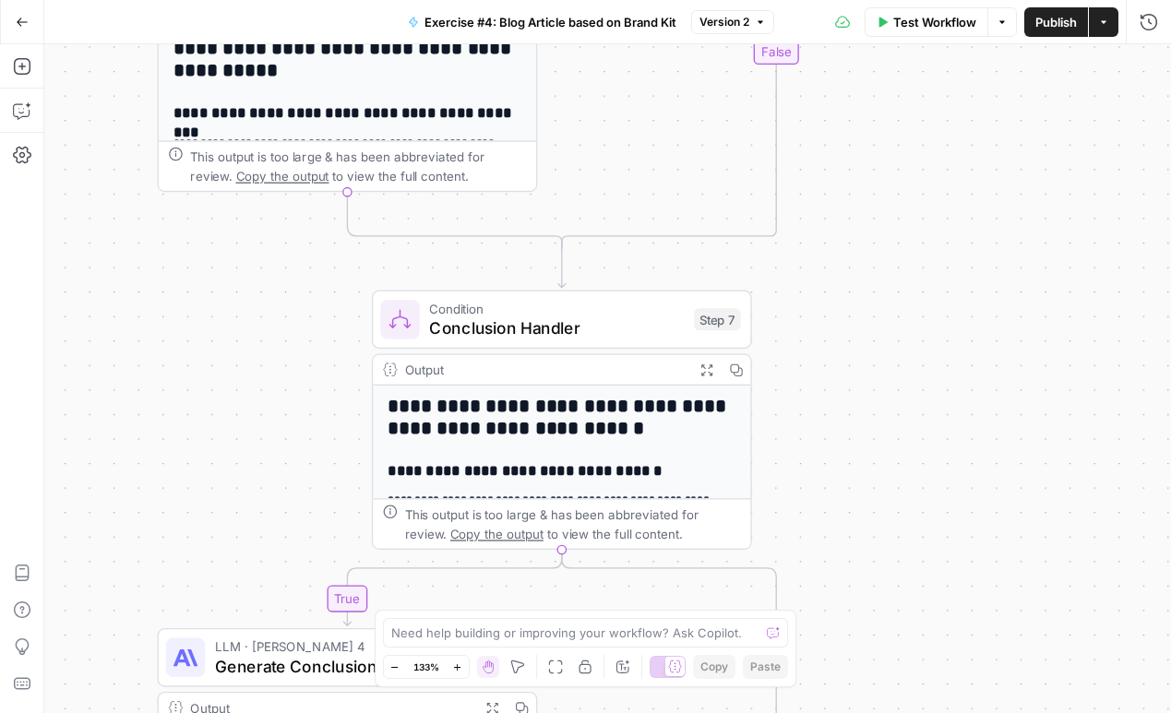
drag, startPoint x: 234, startPoint y: 560, endPoint x: 173, endPoint y: 247, distance: 318.7
click at [173, 246] on div "true true true false false false Workflow Set Inputs Inputs LLM · GPT-4.1 Gener…" at bounding box center [607, 378] width 1127 height 669
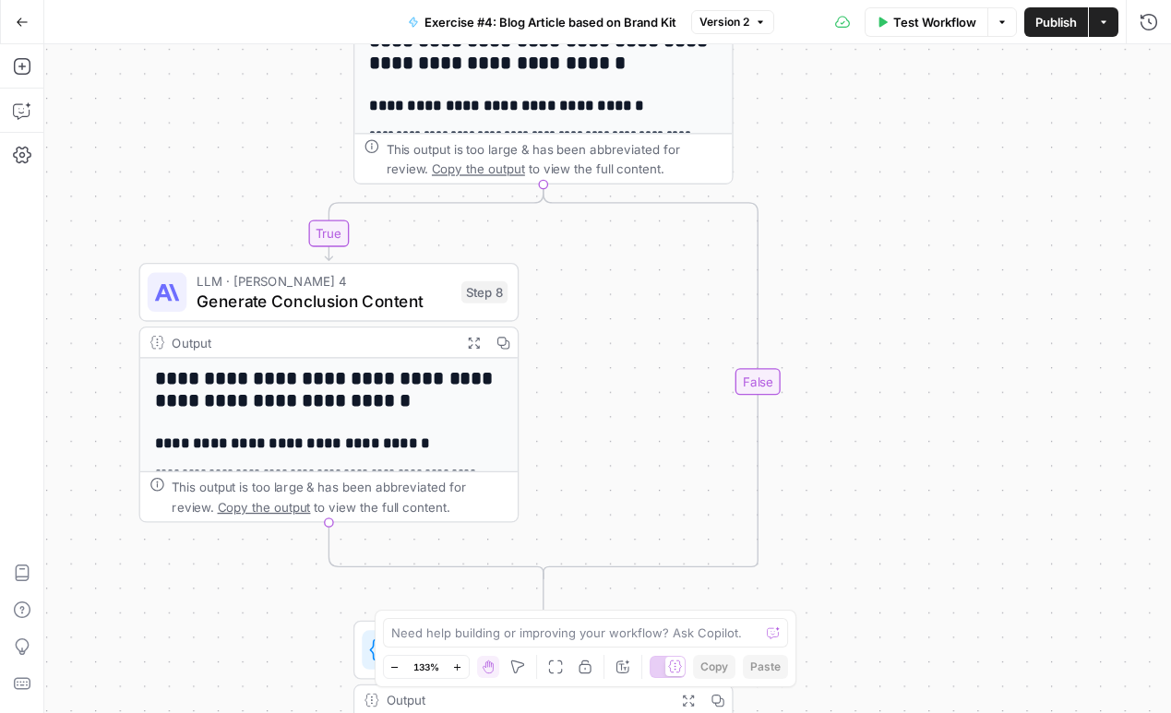
drag, startPoint x: 204, startPoint y: 352, endPoint x: 185, endPoint y: -13, distance: 365.8
click at [185, 0] on html "E Eoin's Sandbox Workspace New Home Browse Insights Opportunities Your Data Rec…" at bounding box center [585, 356] width 1171 height 713
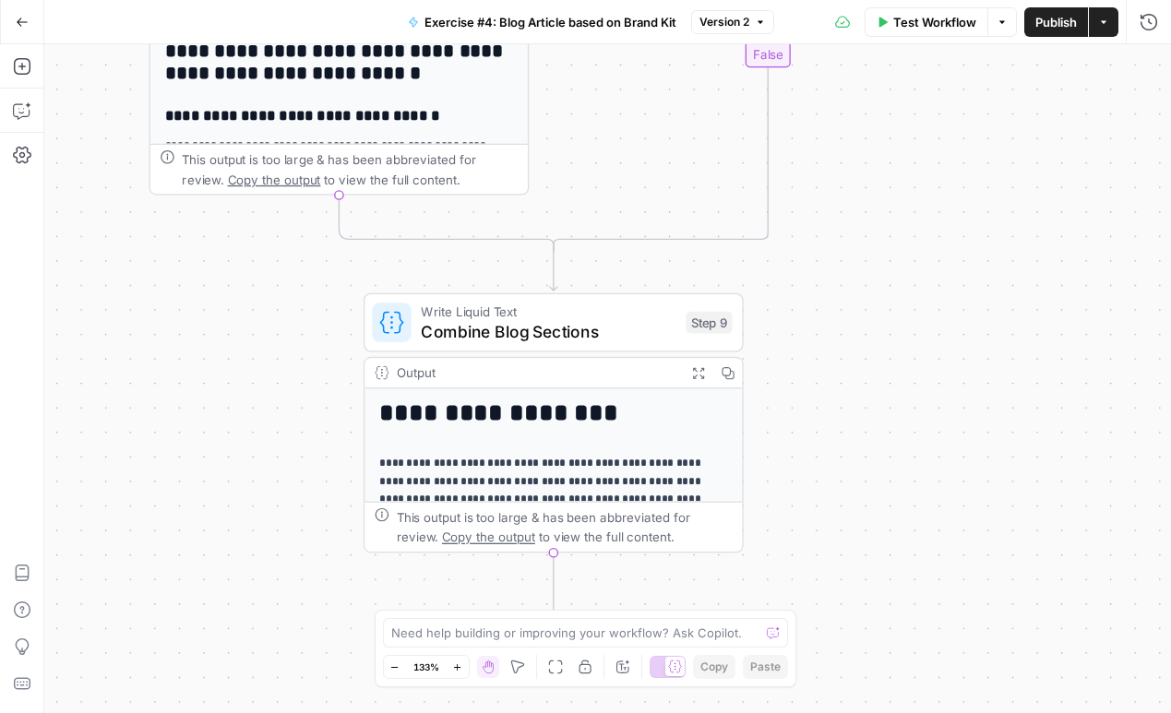
drag, startPoint x: 184, startPoint y: 574, endPoint x: 194, endPoint y: 245, distance: 328.6
click at [194, 245] on div "true true true false false false Workflow Set Inputs Inputs LLM · GPT-4.1 Gener…" at bounding box center [607, 378] width 1127 height 669
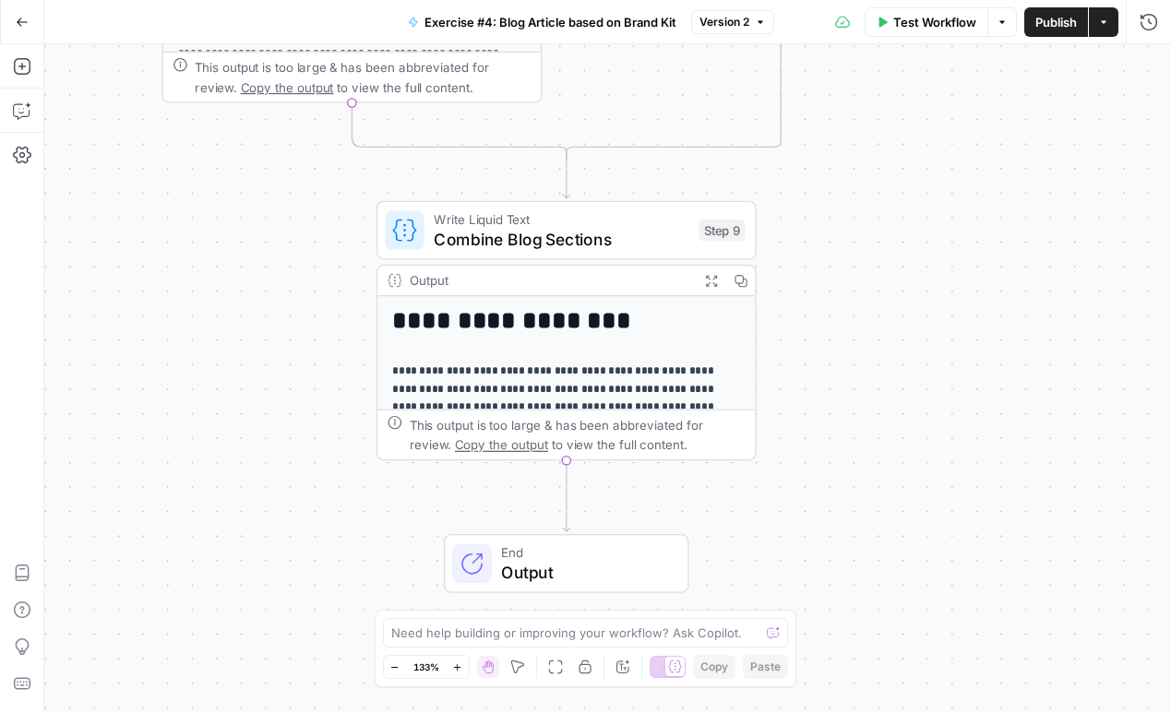
drag, startPoint x: 216, startPoint y: 362, endPoint x: 230, endPoint y: 270, distance: 92.4
click at [230, 268] on div "true true true false false false Workflow Set Inputs Inputs LLM · GPT-4.1 Gener…" at bounding box center [607, 378] width 1127 height 669
click at [494, 373] on p "**********" at bounding box center [568, 433] width 350 height 143
